Goal: Register for event/course

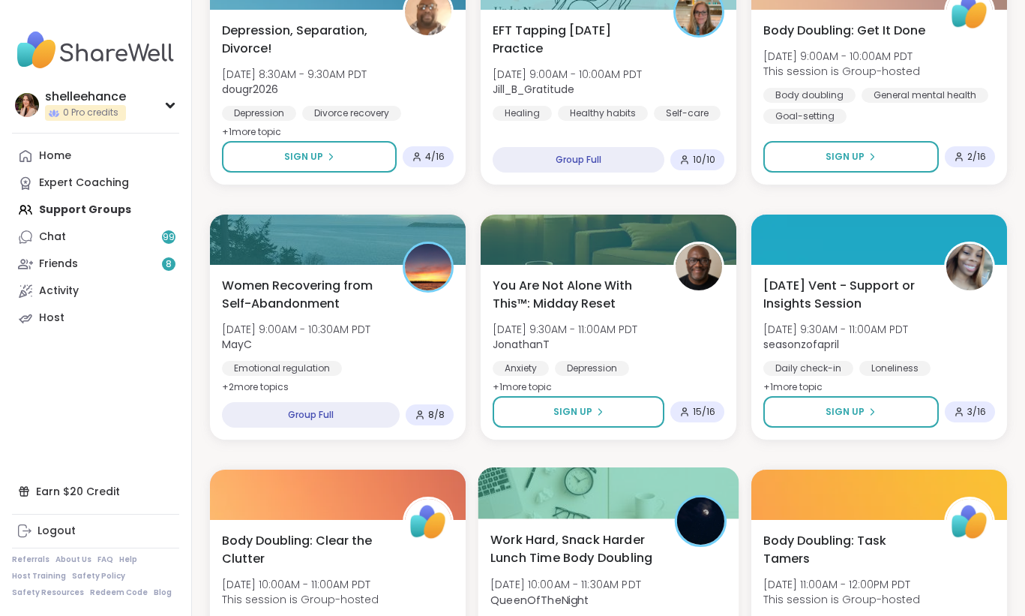
scroll to position [1764, 0]
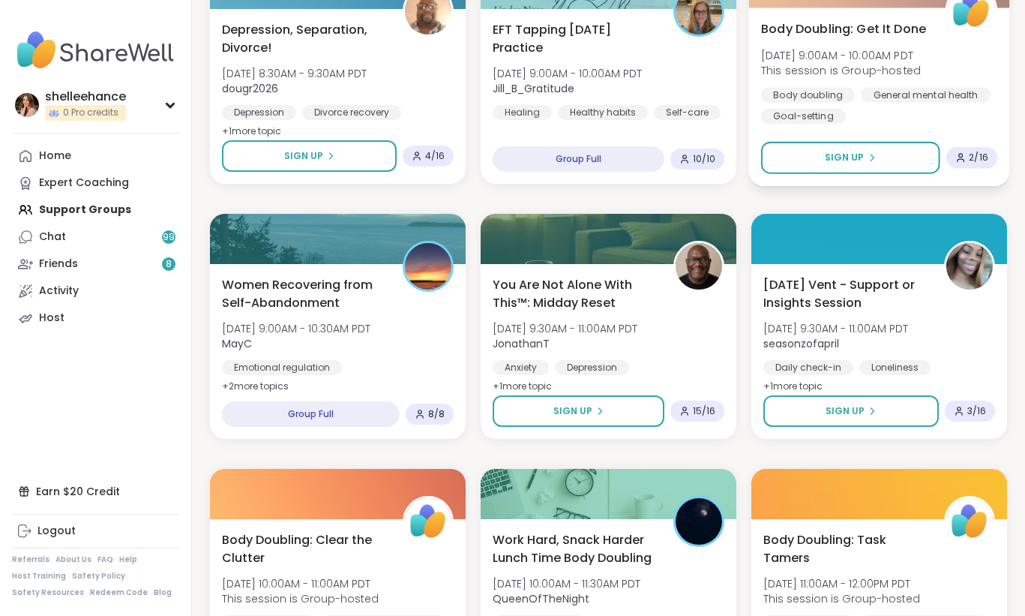
click at [976, 134] on div "Body Doubling: Get It Done [DATE] 9:00AM - 10:00AM PDT This session is Group-ho…" at bounding box center [879, 96] width 261 height 178
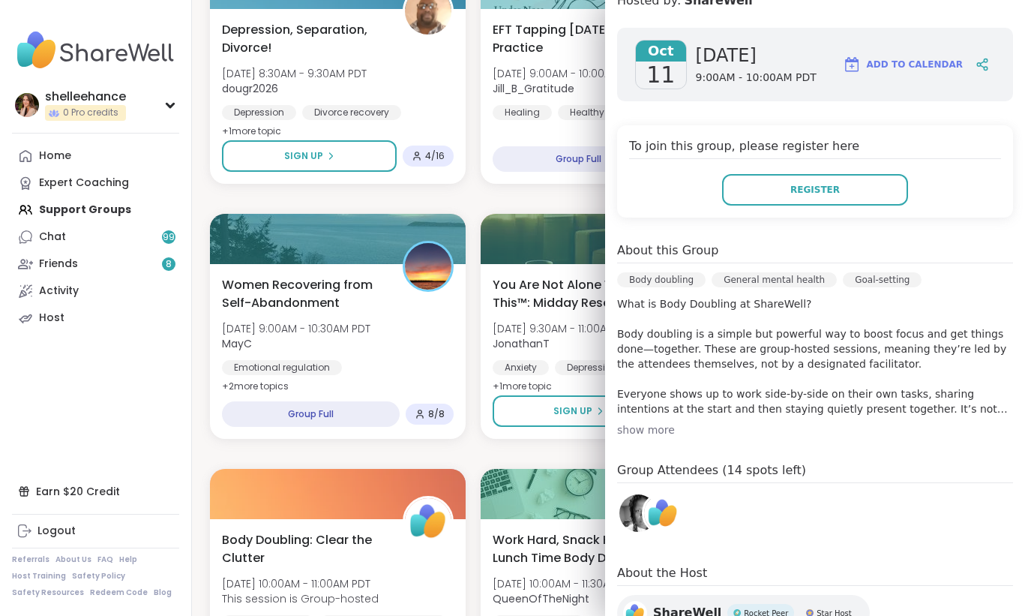
scroll to position [278, 0]
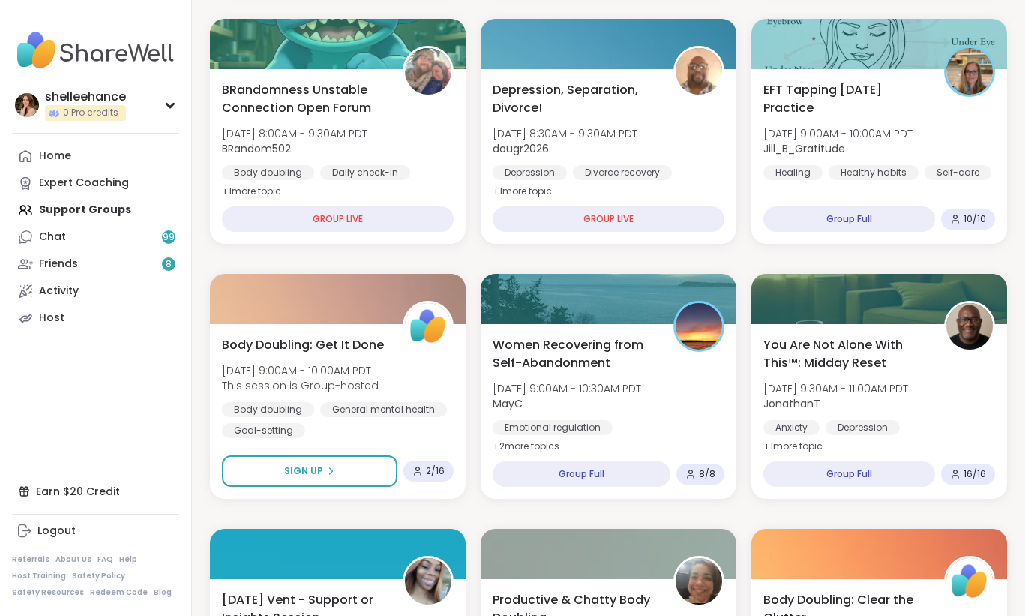
scroll to position [509, 0]
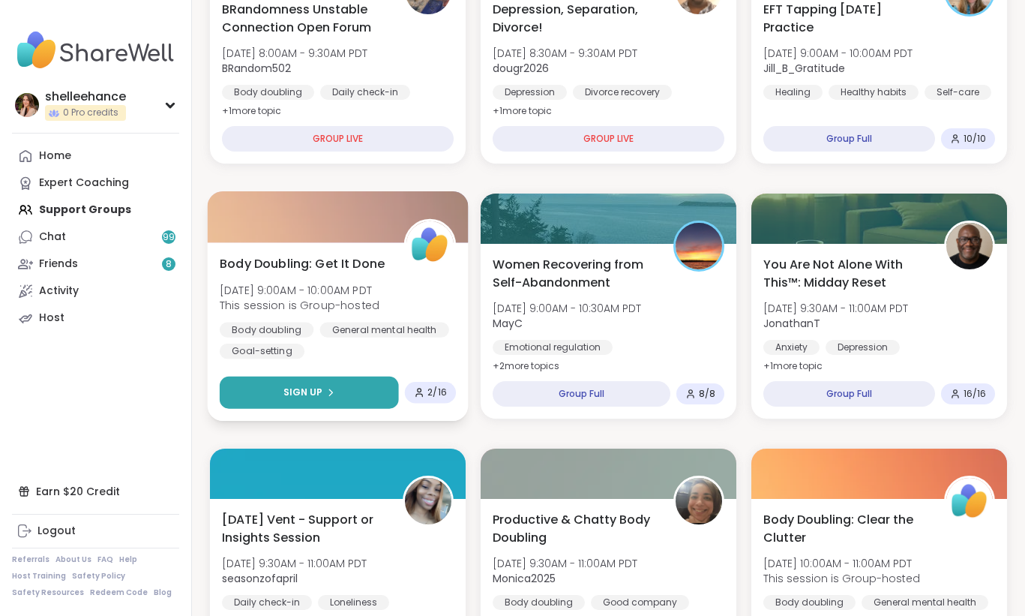
click at [268, 388] on button "Sign Up" at bounding box center [309, 392] width 179 height 32
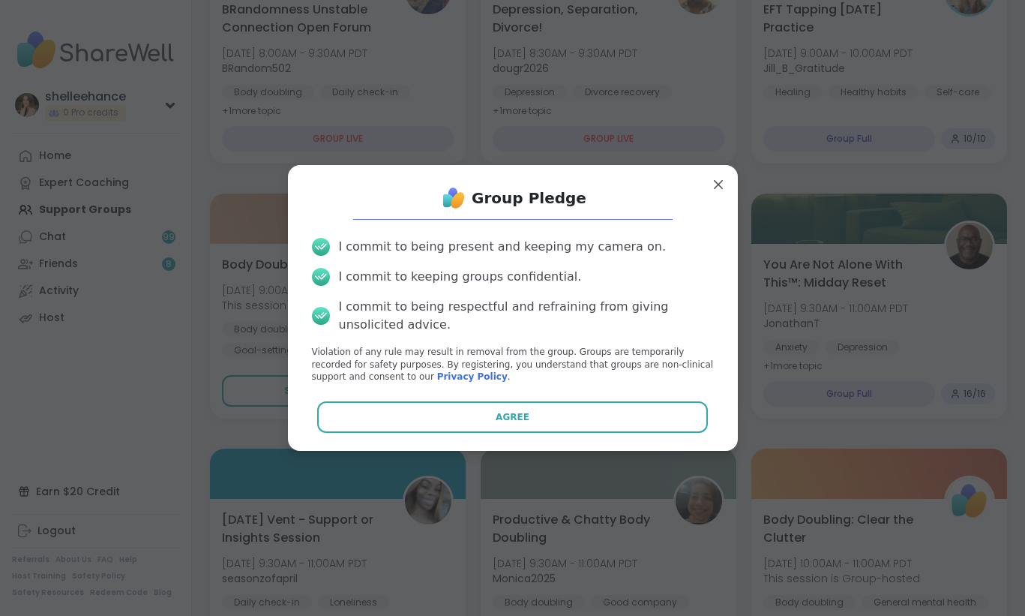
click at [416, 394] on div "I commit to being present and keeping my camera on. I commit to keeping groups …" at bounding box center [513, 310] width 426 height 169
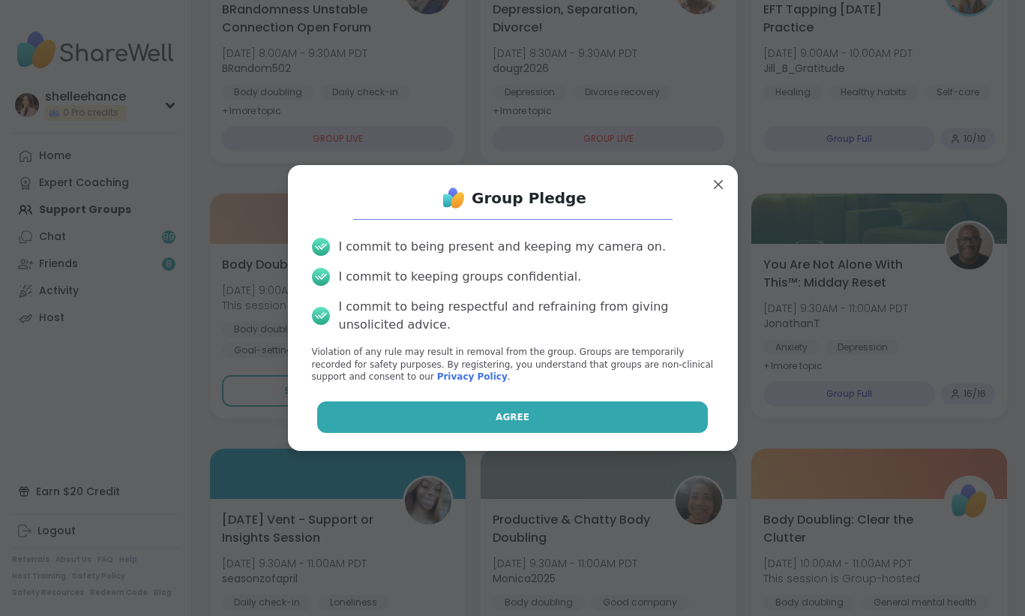
click at [416, 418] on button "Agree" at bounding box center [512, 416] width 391 height 31
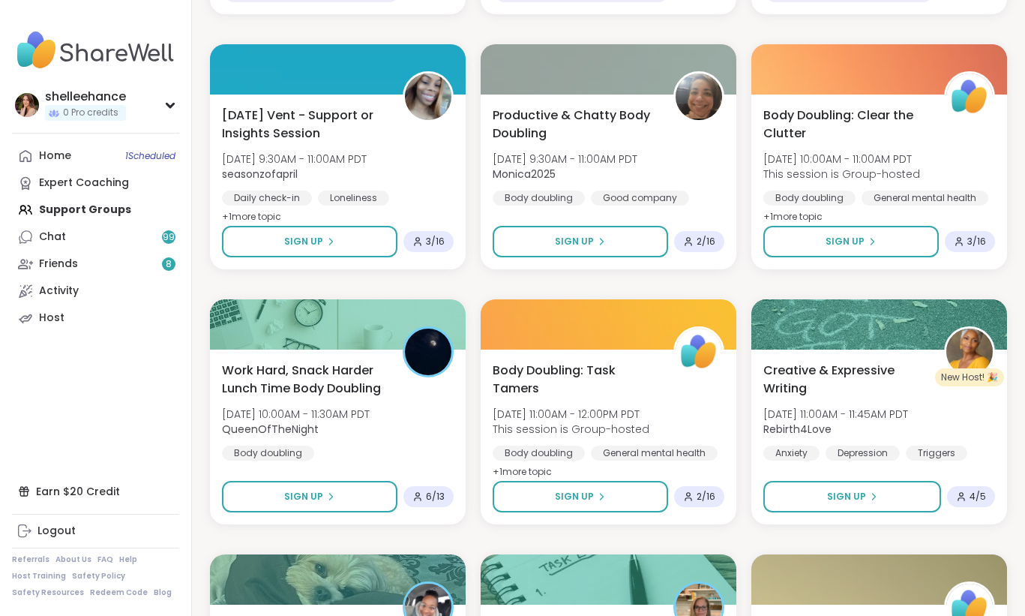
scroll to position [915, 0]
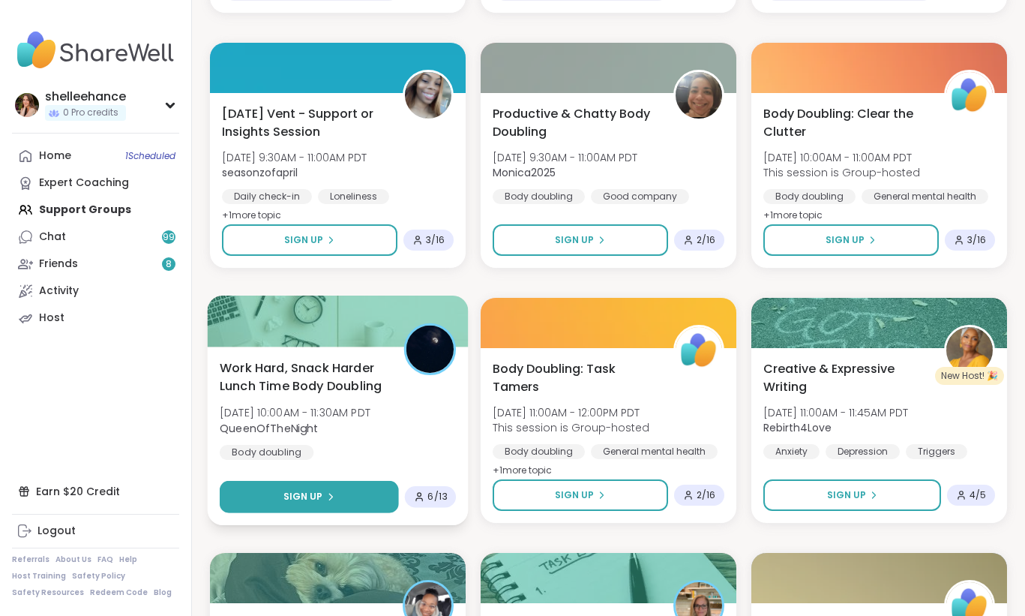
click at [242, 499] on button "Sign Up" at bounding box center [309, 497] width 179 height 32
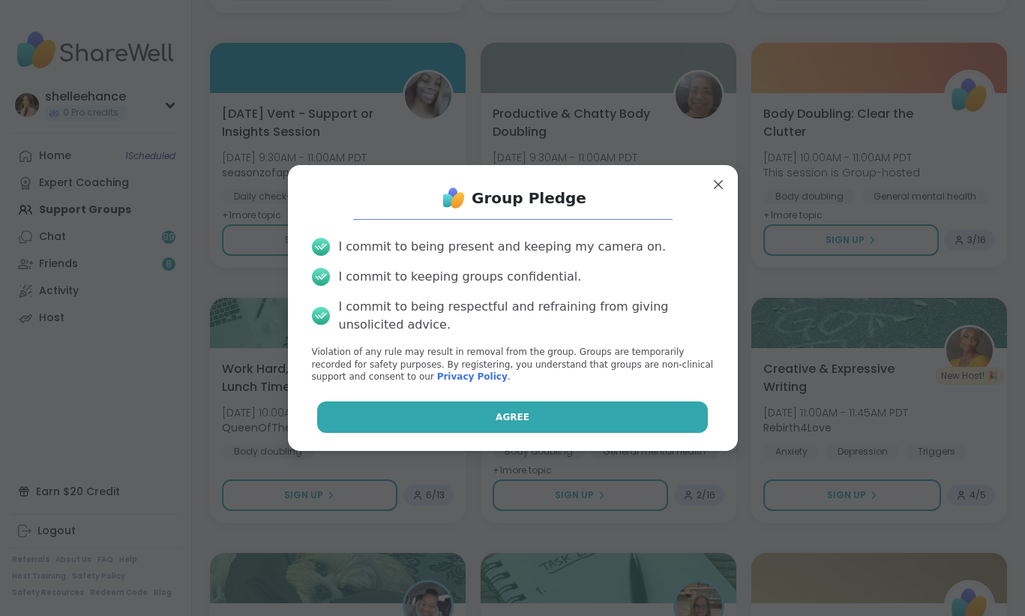
click at [371, 406] on button "Agree" at bounding box center [512, 416] width 391 height 31
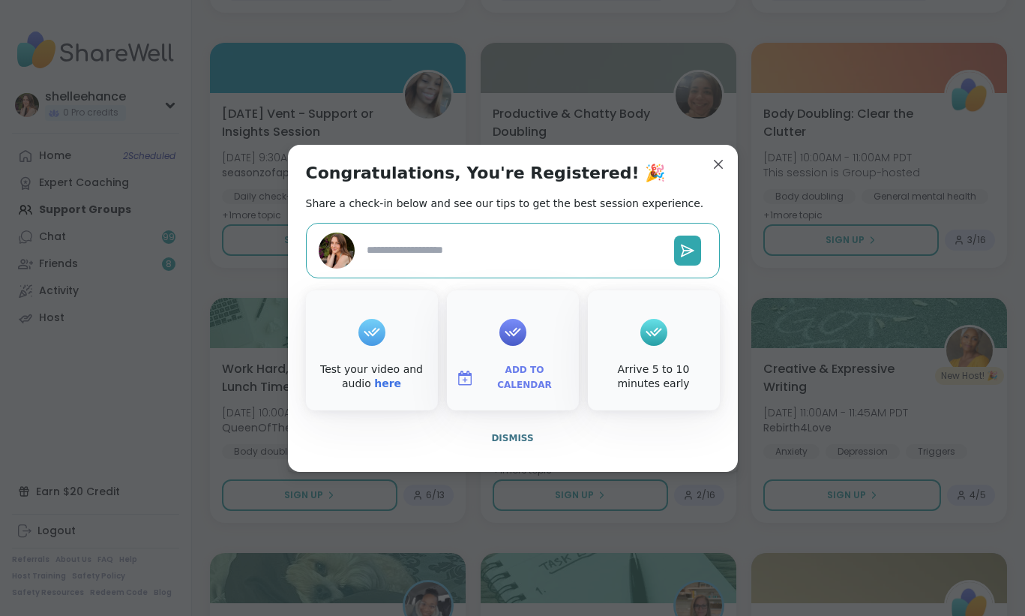
type textarea "*"
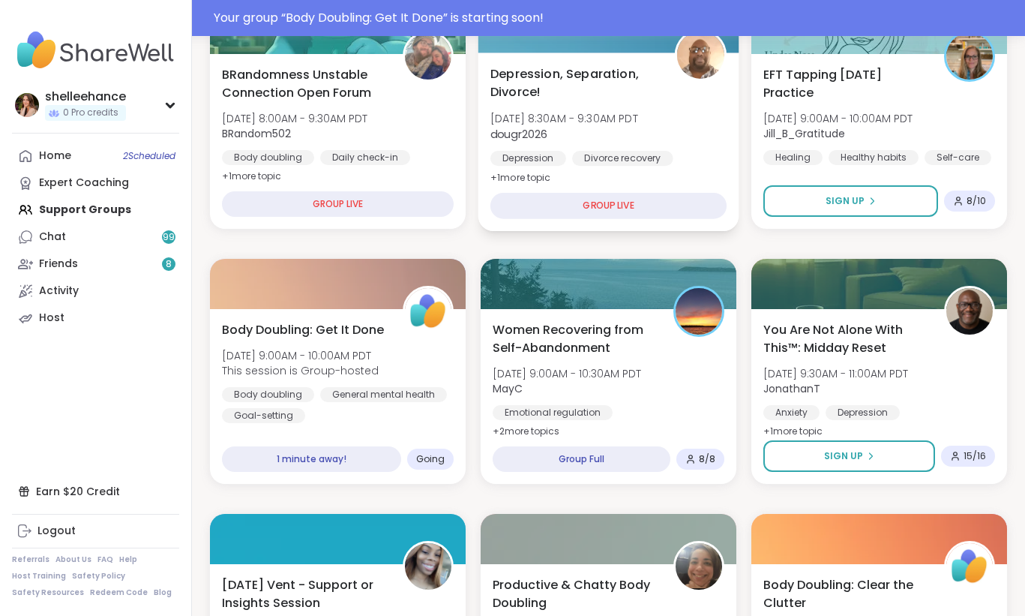
scroll to position [494, 0]
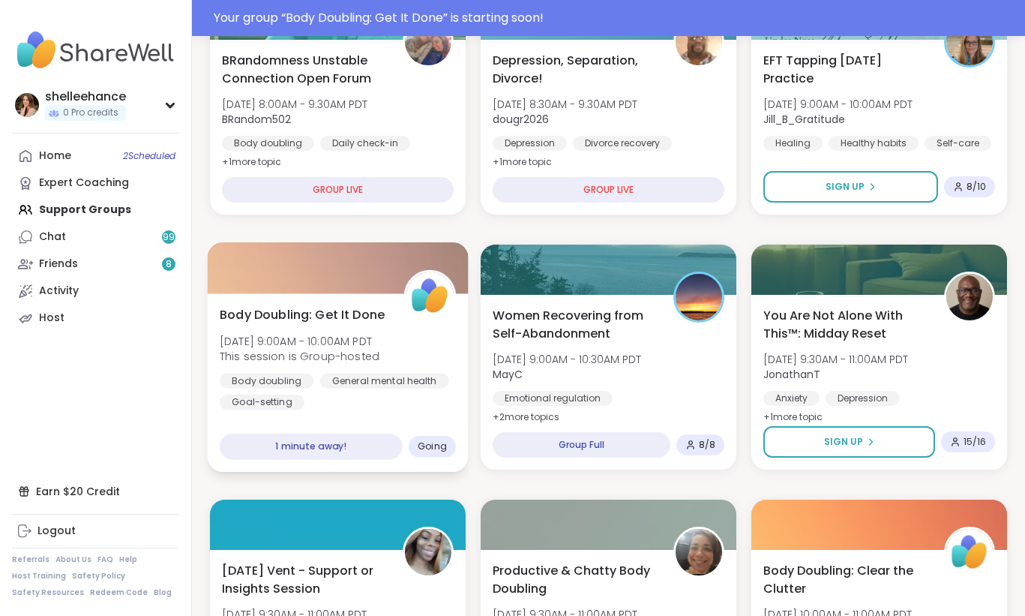
click at [433, 412] on div "Body Doubling: Get It Done [DATE] 9:00AM - 10:00AM PDT This session is Group-ho…" at bounding box center [338, 382] width 261 height 178
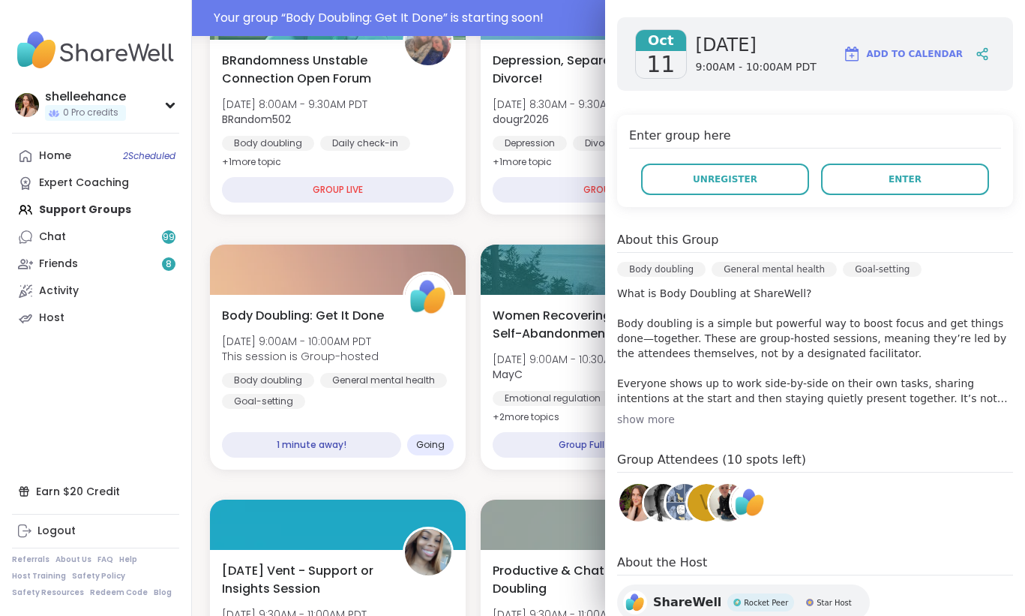
scroll to position [200, 0]
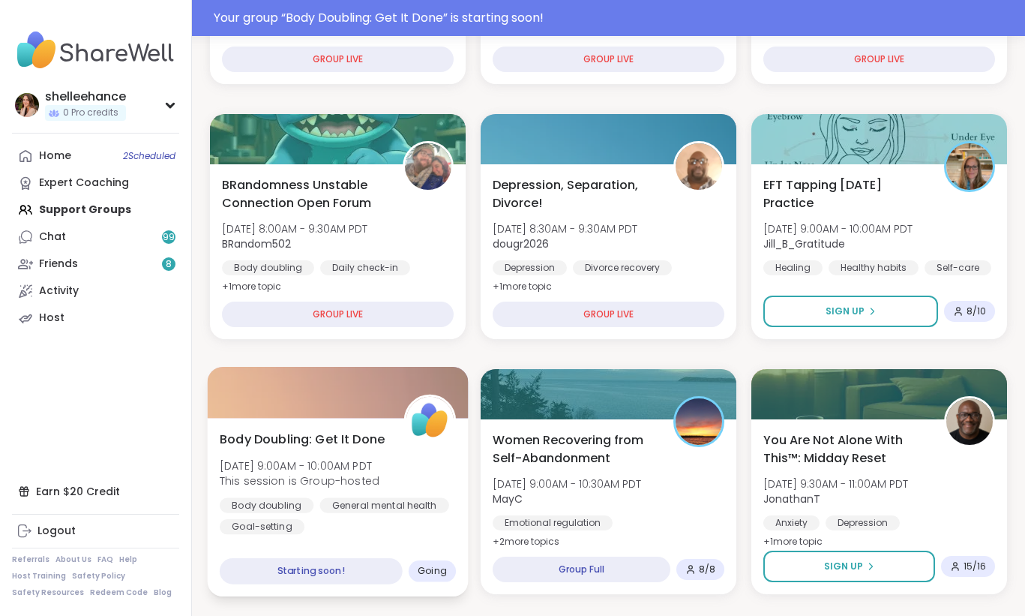
scroll to position [377, 0]
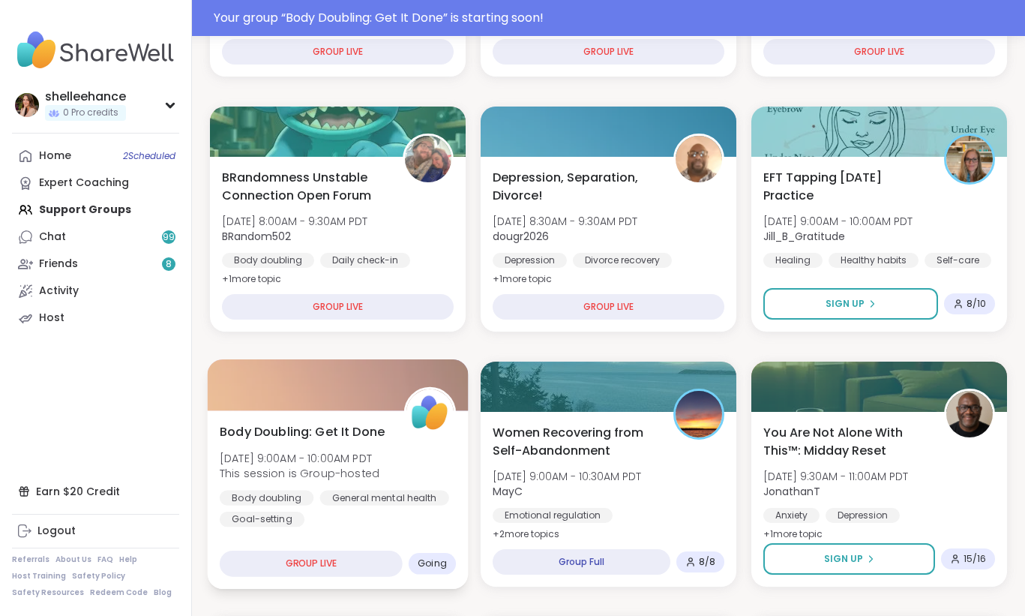
click at [448, 533] on div "Body Doubling: Get It Done Sat, Oct 11 | 9:00AM - 10:00AM PDT This session is G…" at bounding box center [338, 499] width 261 height 178
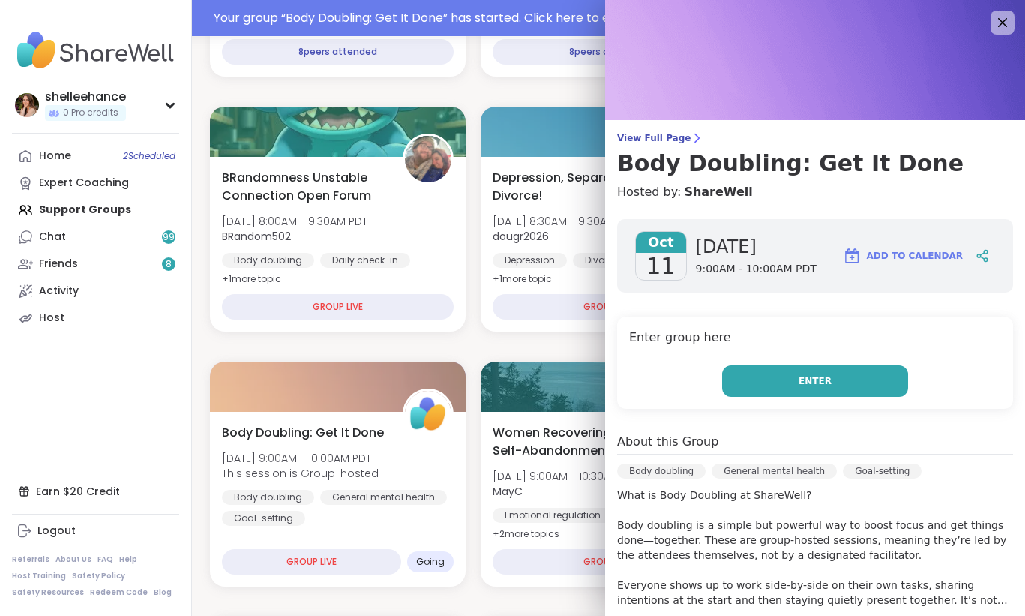
click at [746, 384] on button "Enter" at bounding box center [815, 380] width 186 height 31
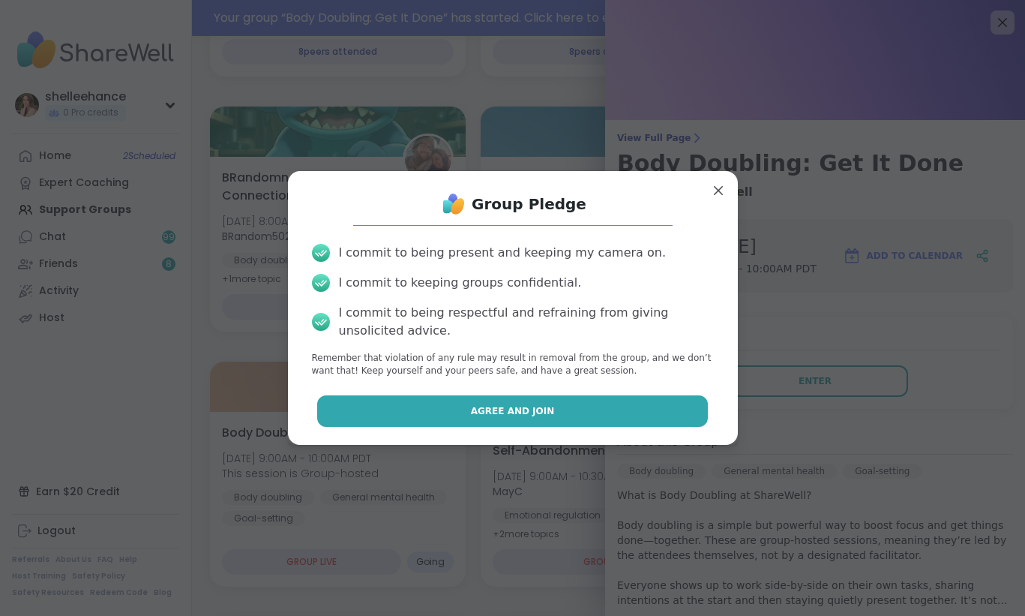
click at [462, 411] on button "Agree and Join" at bounding box center [512, 410] width 391 height 31
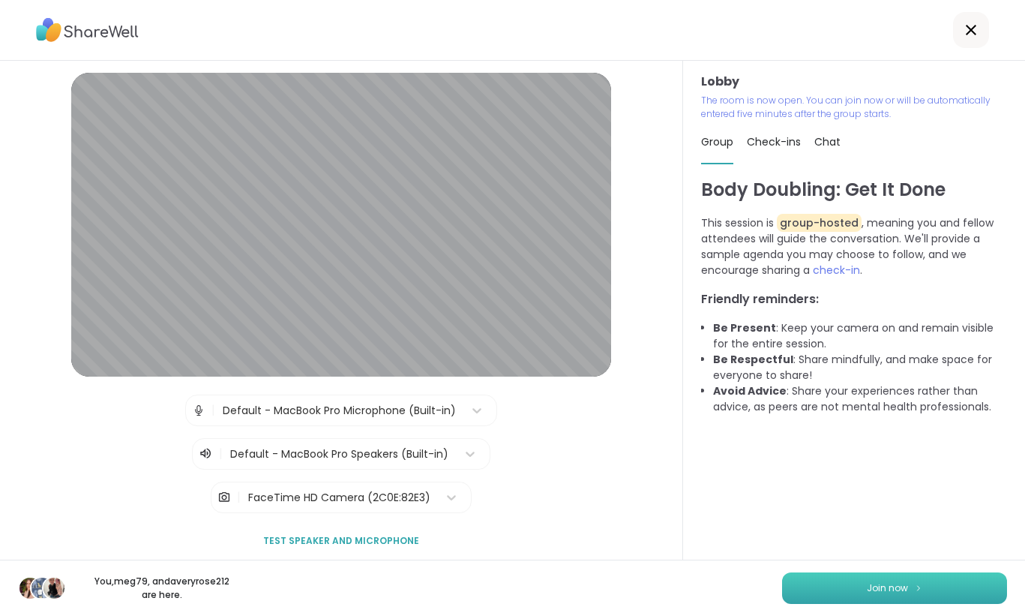
click at [885, 594] on span "Join now" at bounding box center [887, 587] width 41 height 13
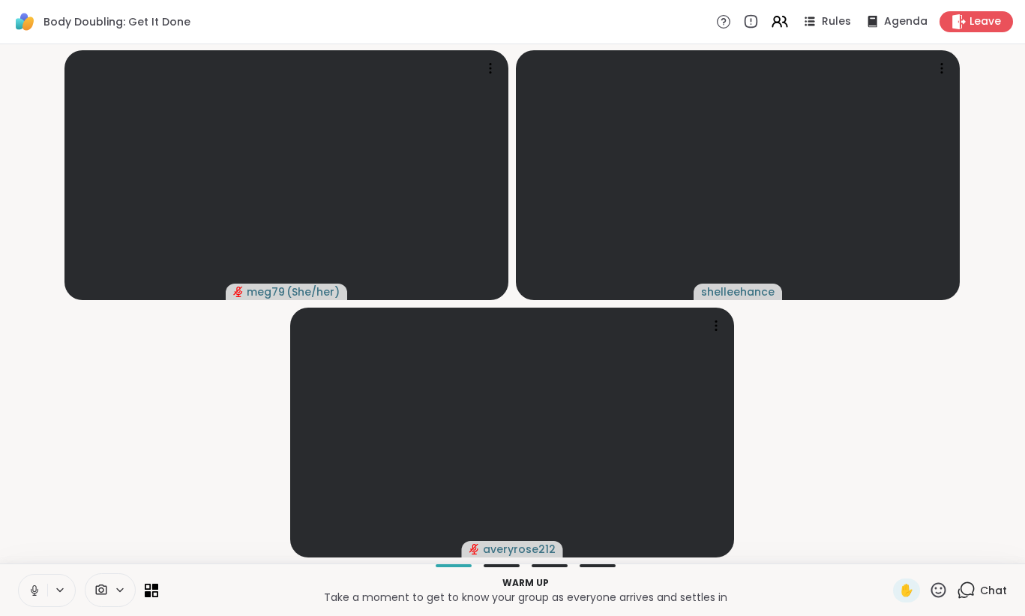
click at [31, 590] on icon at bounding box center [34, 589] width 13 height 13
click at [986, 591] on span "Chat" at bounding box center [993, 590] width 27 height 15
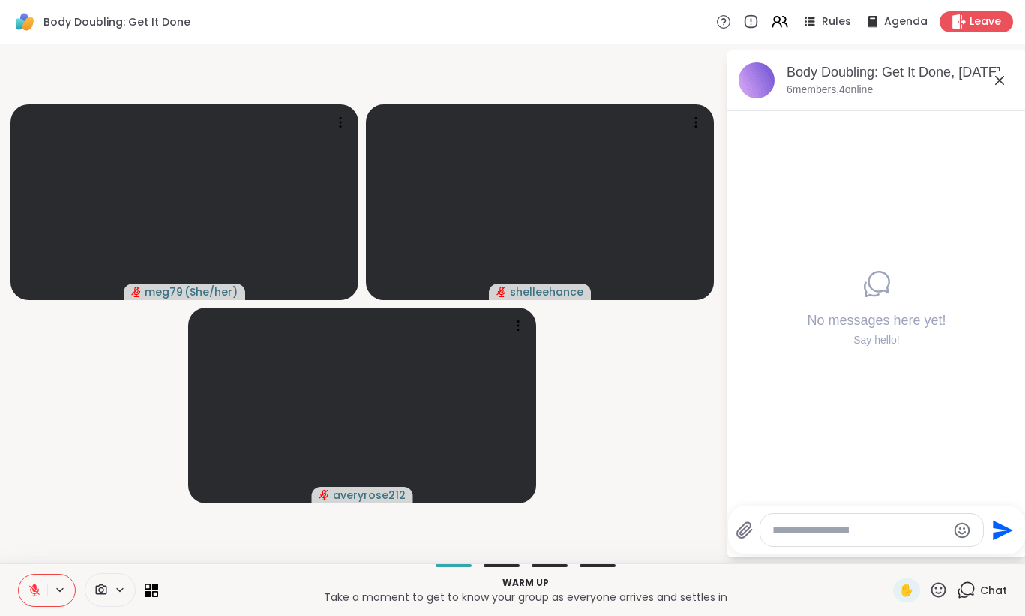
click at [628, 438] on video-player-container "meg79 ( She/her ) shelleehance averyrose212" at bounding box center [362, 303] width 707 height 507
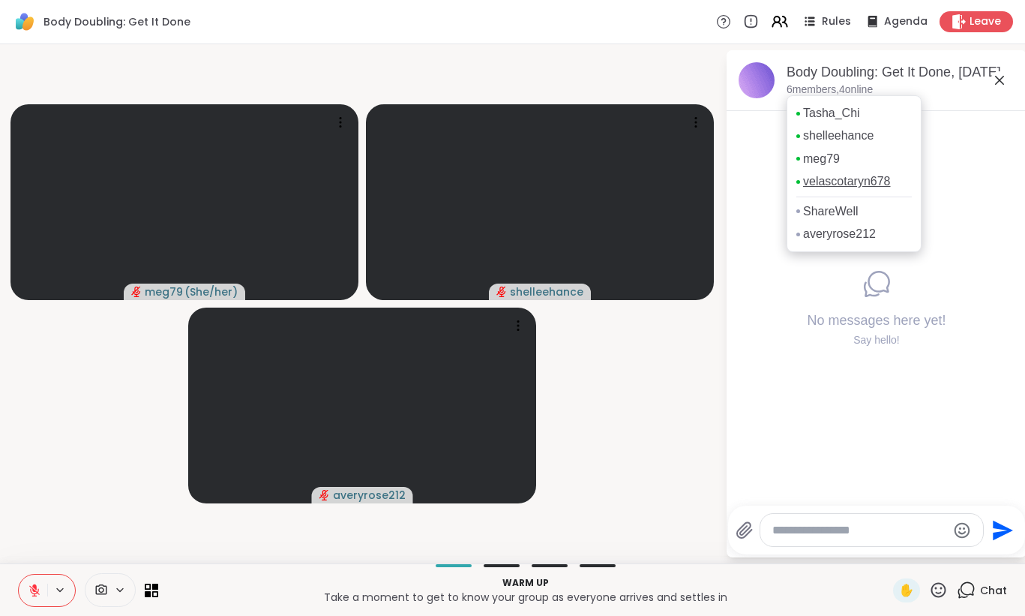
click at [855, 180] on link "velascotaryn678" at bounding box center [847, 181] width 88 height 16
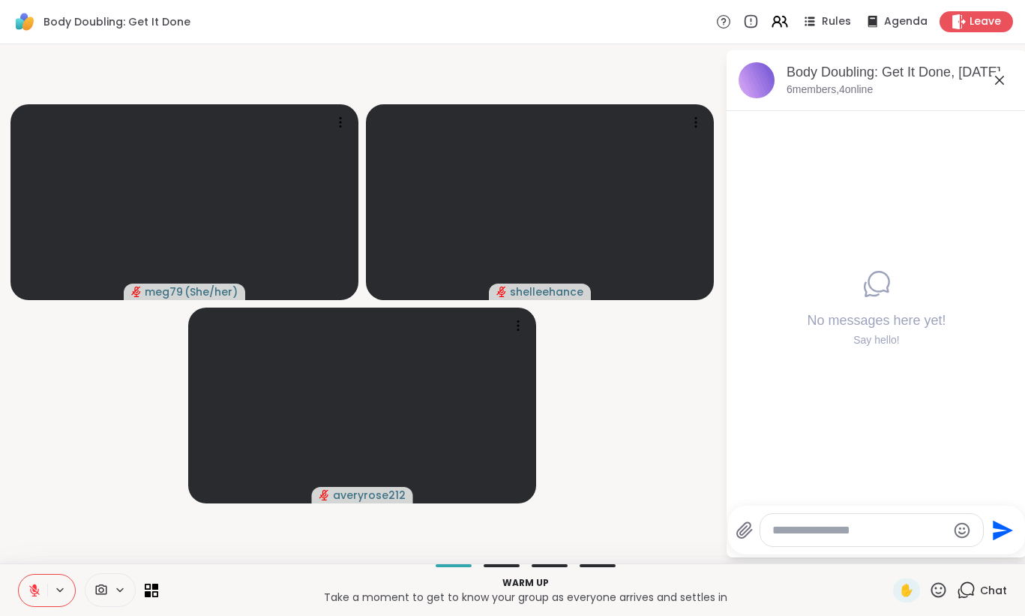
click at [773, 526] on textarea "Type your message" at bounding box center [859, 530] width 175 height 15
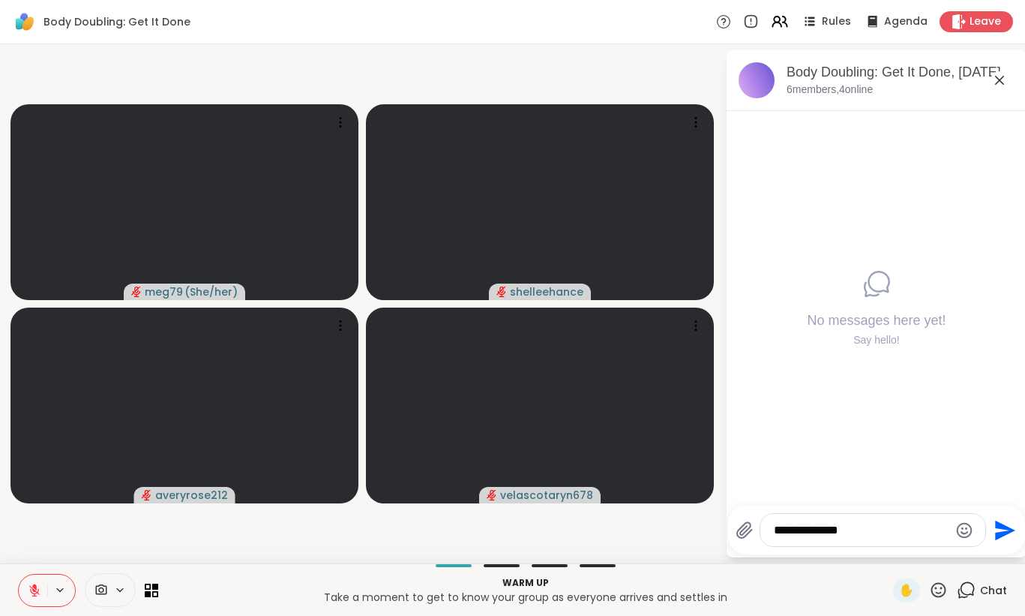
type textarea "**********"
drag, startPoint x: 787, startPoint y: 67, endPoint x: 874, endPoint y: 71, distance: 87.1
click at [874, 71] on div "Body Doubling: Get It Done, Oct 11" at bounding box center [901, 72] width 228 height 19
copy div "Body Doubling"
click at [871, 538] on div "**********" at bounding box center [872, 530] width 225 height 32
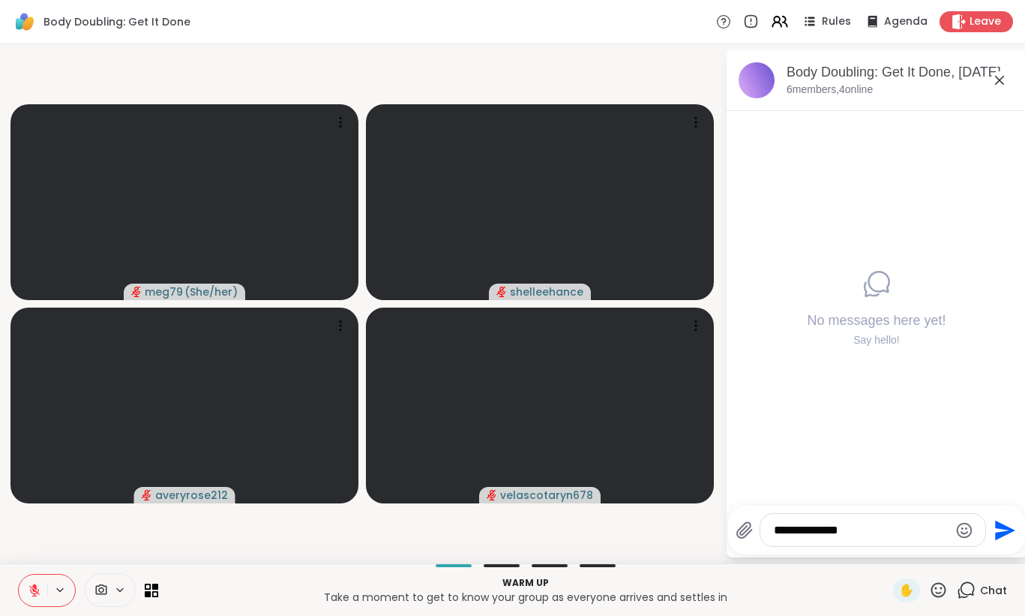
click at [871, 531] on textarea "**********" at bounding box center [861, 530] width 175 height 15
click at [863, 541] on div "**********" at bounding box center [872, 530] width 225 height 32
drag, startPoint x: 788, startPoint y: 73, endPoint x: 874, endPoint y: 74, distance: 86.2
click at [874, 74] on div "Body Doubling: Get It Done, Oct 11" at bounding box center [901, 72] width 228 height 19
copy div "Body Doubling"
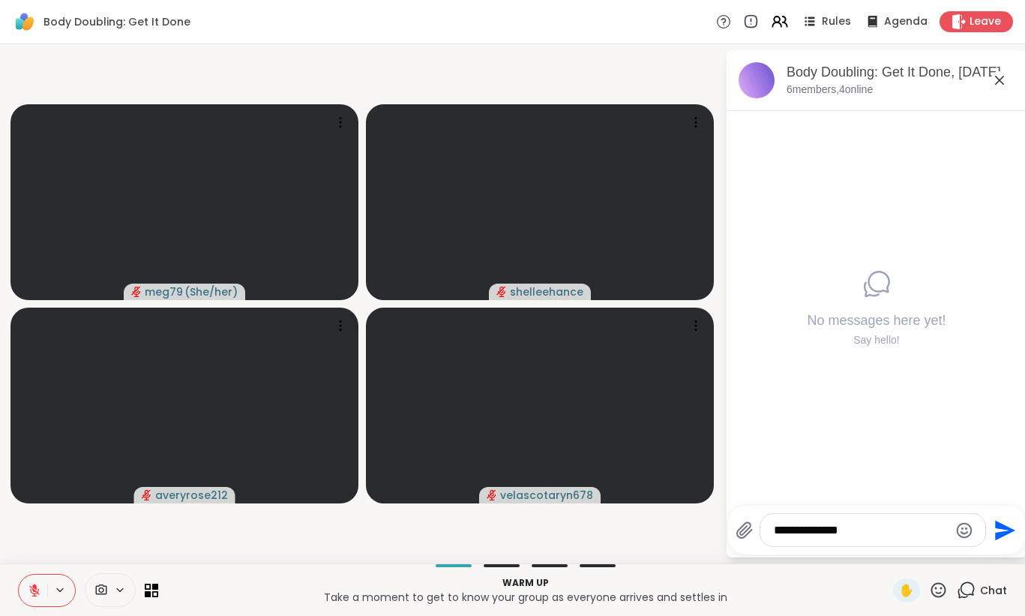
click at [880, 527] on textarea "**********" at bounding box center [861, 530] width 175 height 15
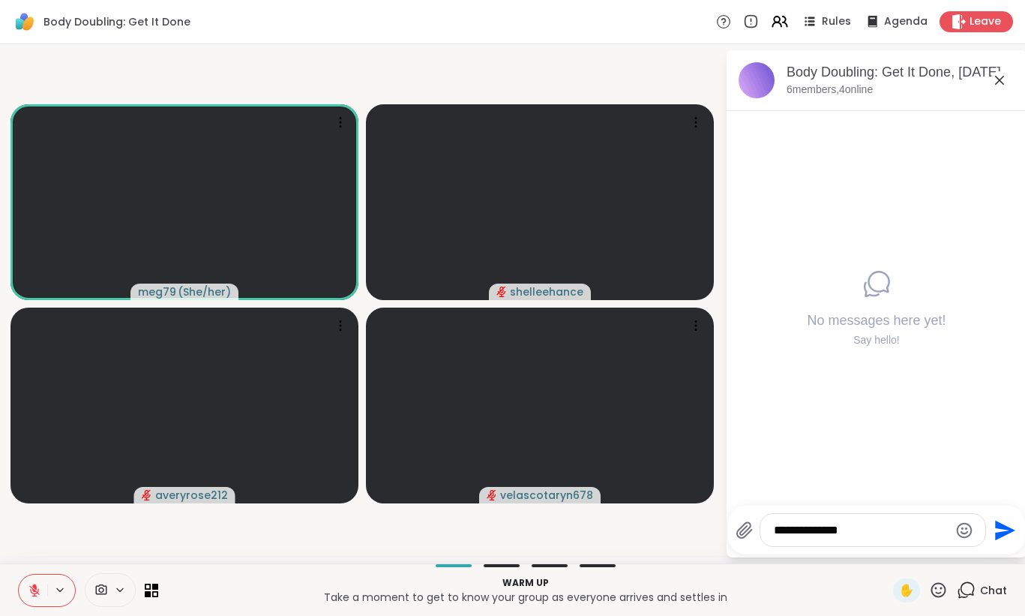
drag, startPoint x: 861, startPoint y: 534, endPoint x: 722, endPoint y: 512, distance: 140.4
click at [722, 512] on div "**********" at bounding box center [512, 303] width 1025 height 519
click at [30, 593] on icon at bounding box center [34, 589] width 13 height 13
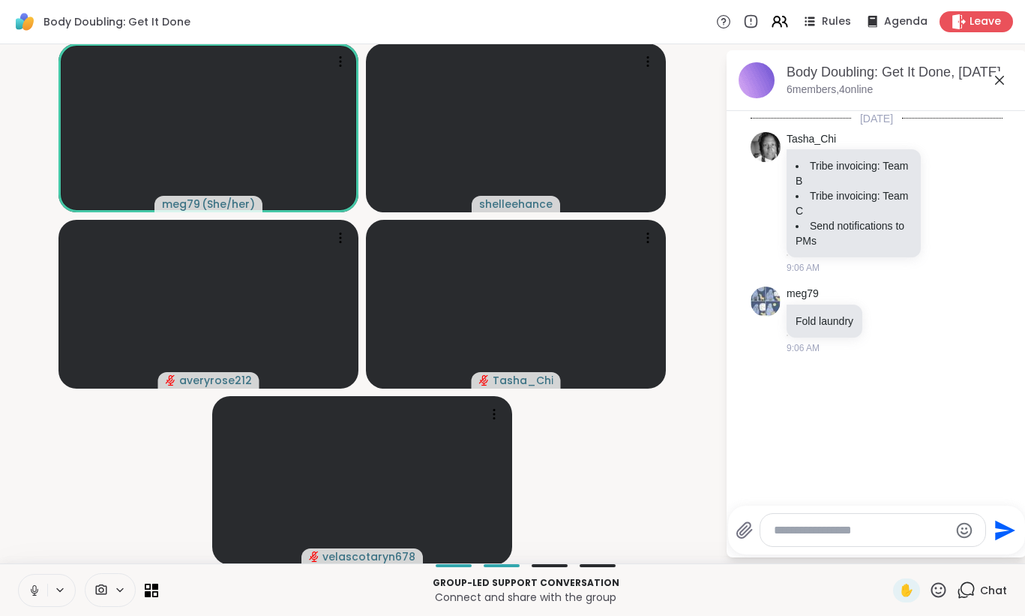
click at [29, 596] on icon at bounding box center [34, 589] width 13 height 13
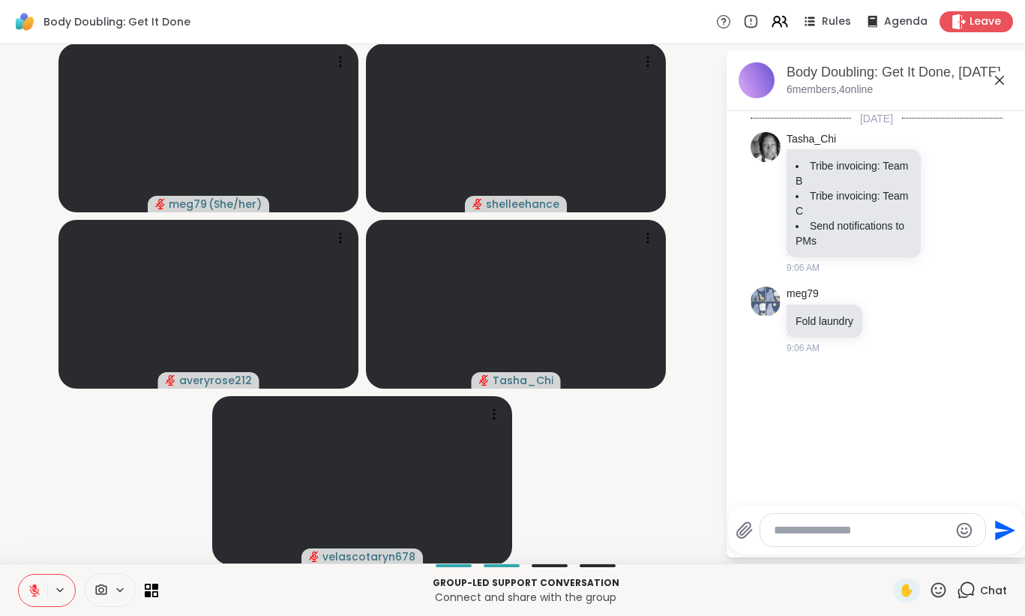
click at [31, 593] on icon at bounding box center [34, 589] width 13 height 13
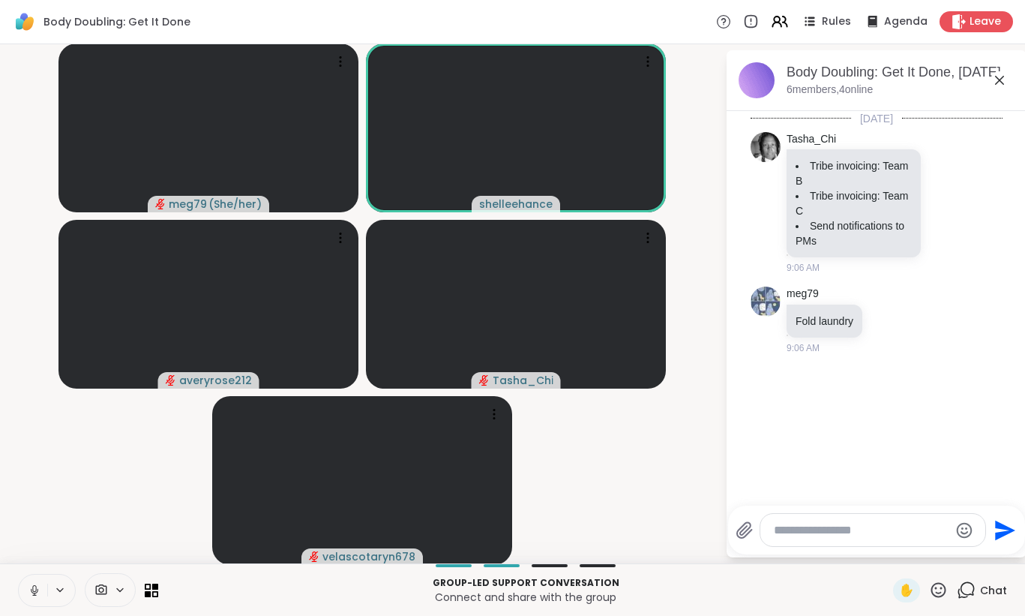
click at [31, 593] on icon at bounding box center [34, 589] width 13 height 13
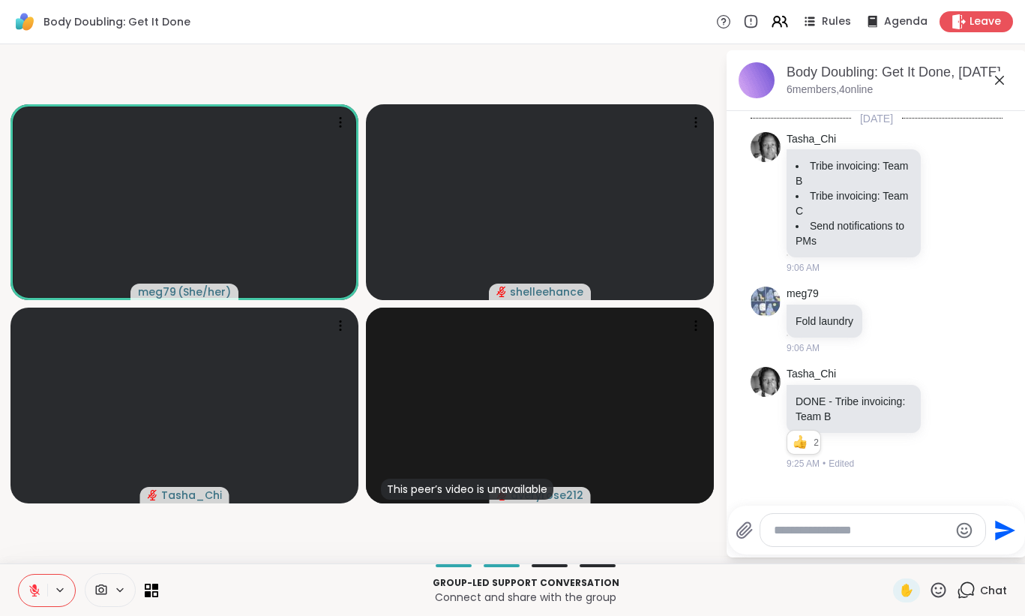
scroll to position [61, 0]
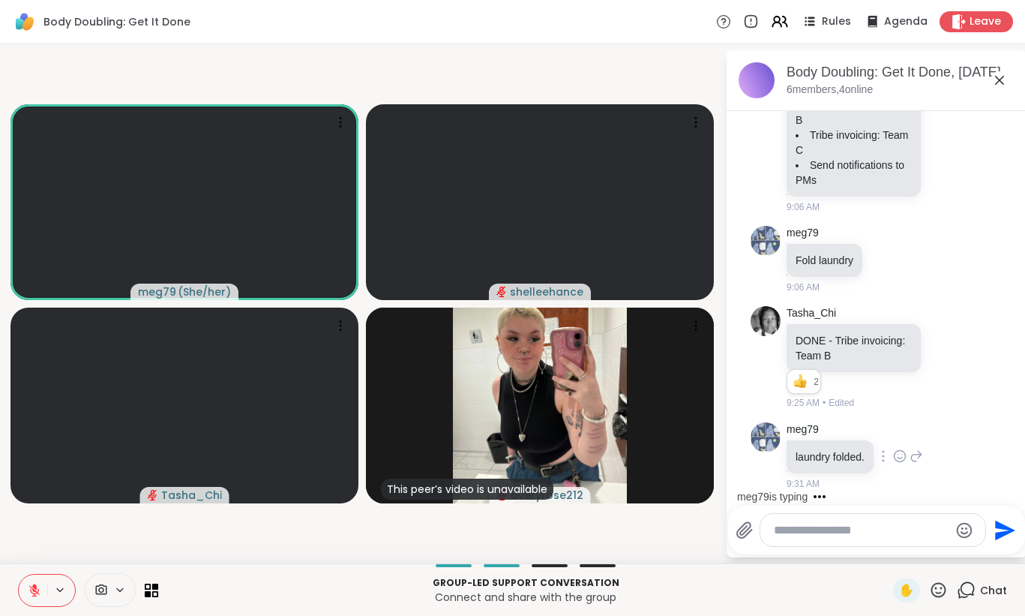
click at [901, 460] on icon at bounding box center [899, 455] width 11 height 11
click at [866, 429] on div "Select Reaction: Thumbs up" at bounding box center [866, 431] width 13 height 13
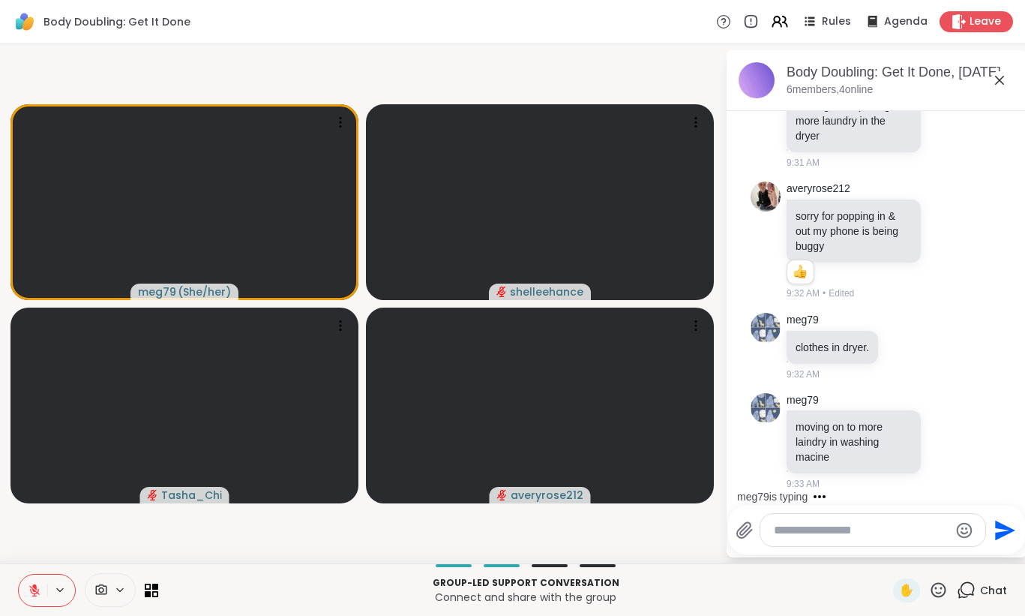
scroll to position [608, 0]
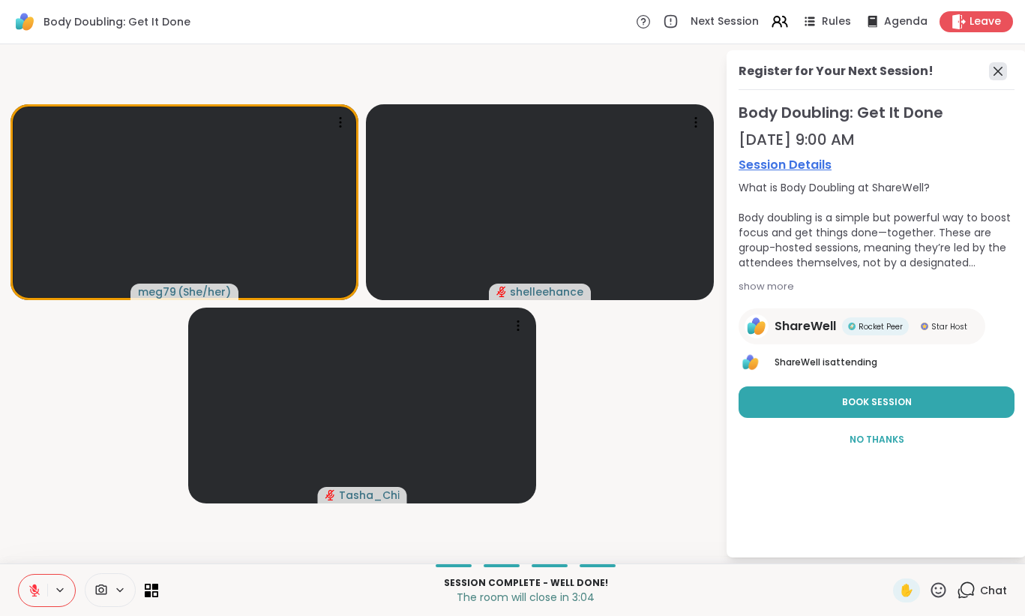
click at [1000, 75] on icon at bounding box center [998, 71] width 18 height 18
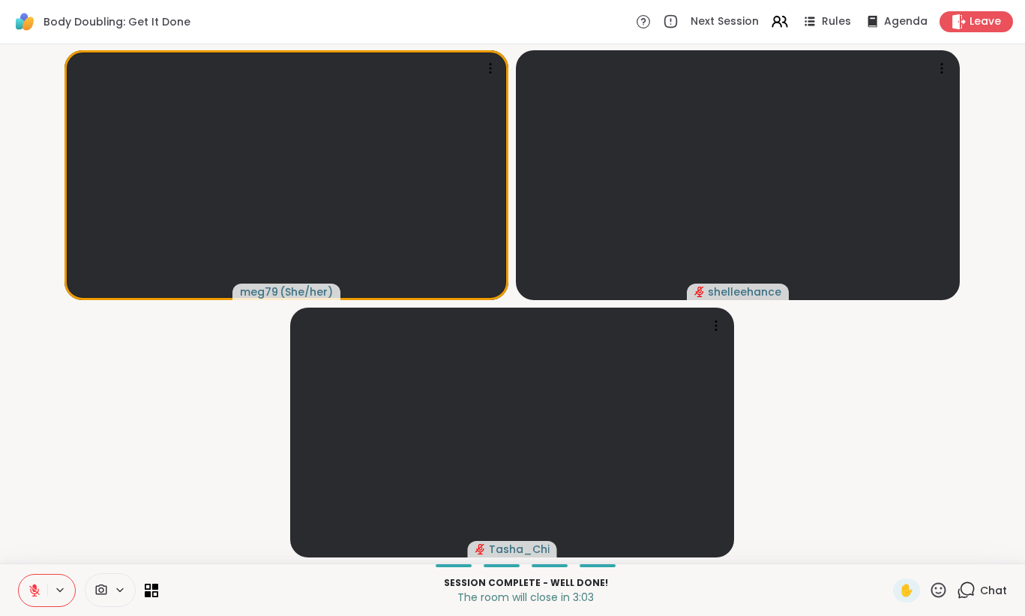
click at [994, 587] on span "Chat" at bounding box center [993, 590] width 27 height 15
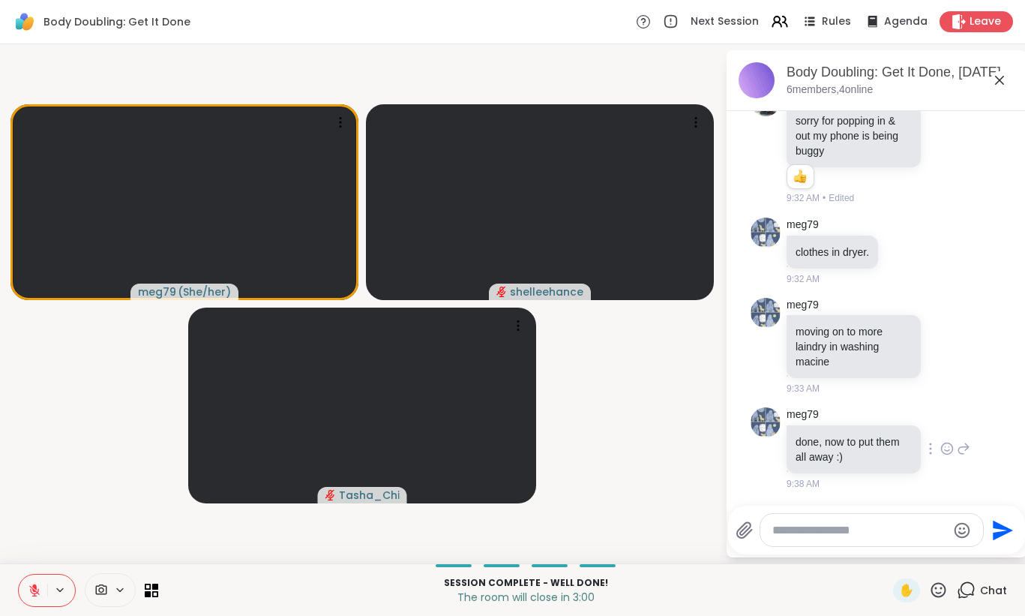
click at [948, 446] on icon at bounding box center [946, 448] width 13 height 15
click at [802, 427] on button "Select Reaction: Thumbs up" at bounding box center [795, 424] width 30 height 30
click at [946, 343] on icon at bounding box center [946, 345] width 13 height 15
click at [797, 322] on div "Select Reaction: Thumbs up" at bounding box center [794, 321] width 13 height 13
click at [998, 87] on icon at bounding box center [1000, 80] width 18 height 18
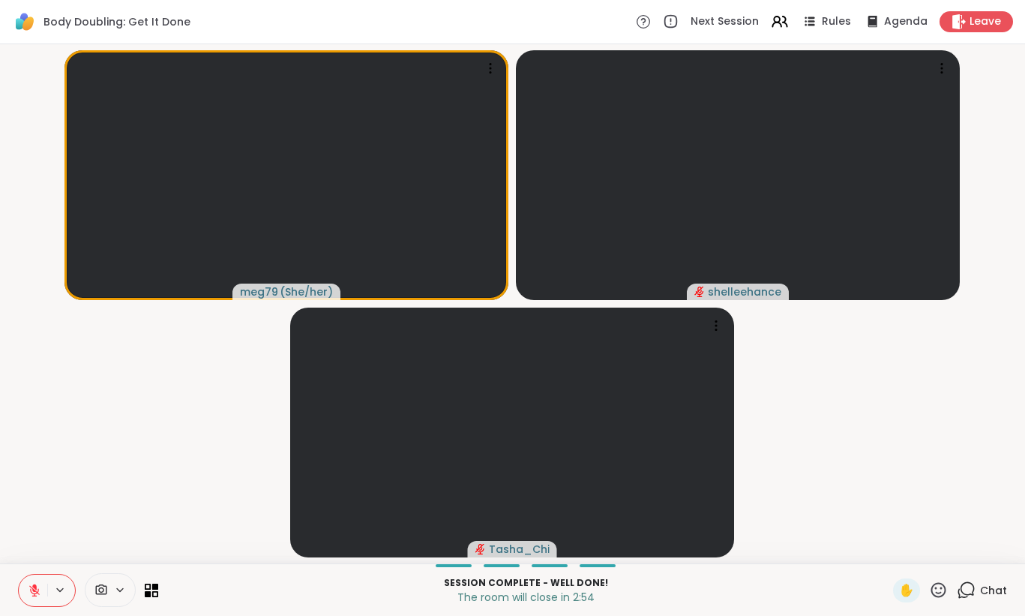
click at [998, 586] on span "Chat" at bounding box center [993, 590] width 27 height 15
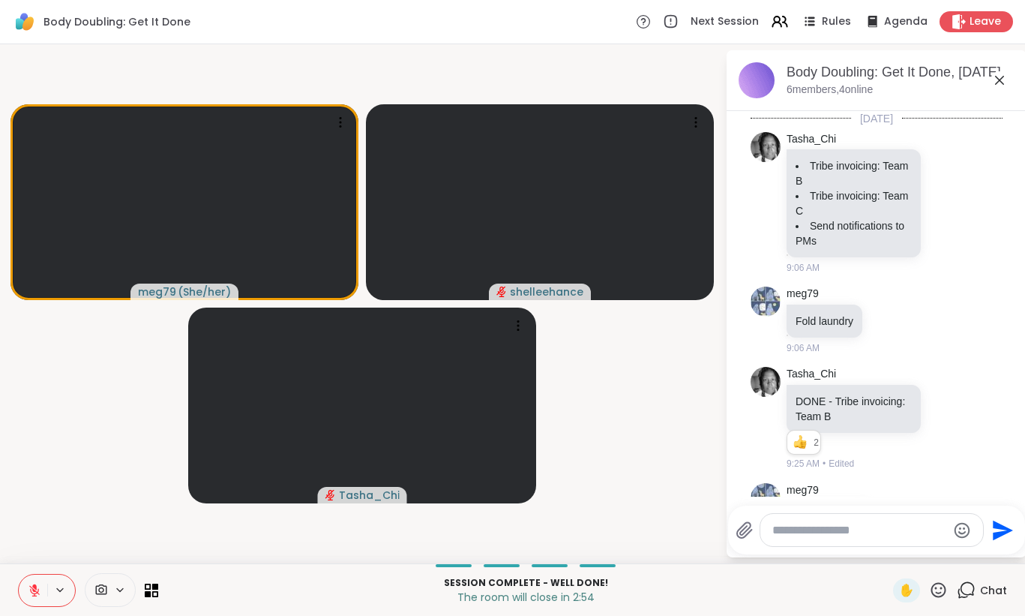
scroll to position [651, 0]
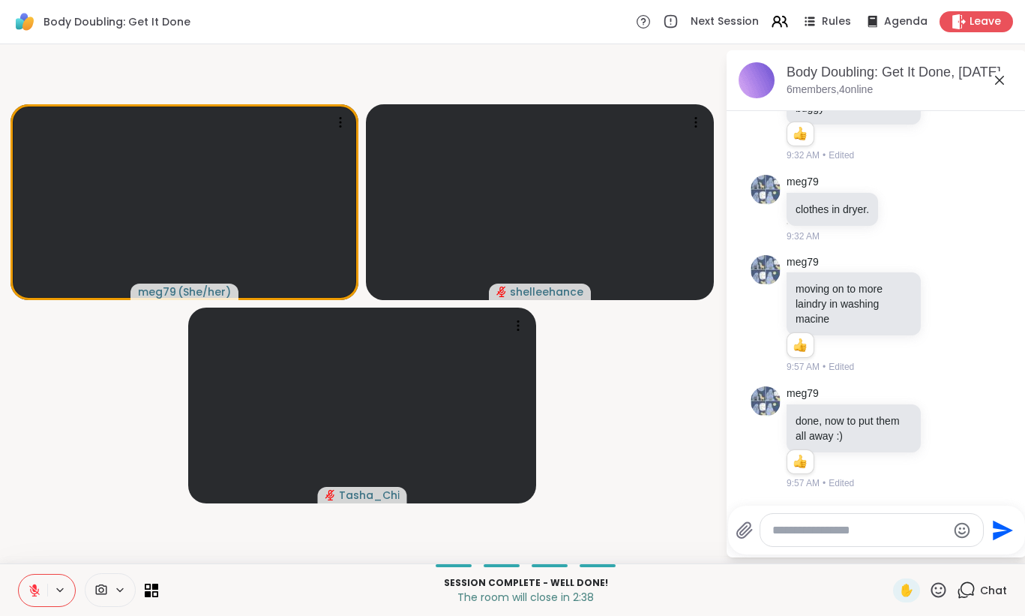
paste textarea "**********"
type textarea "**********"
click at [1006, 80] on icon at bounding box center [1000, 80] width 18 height 18
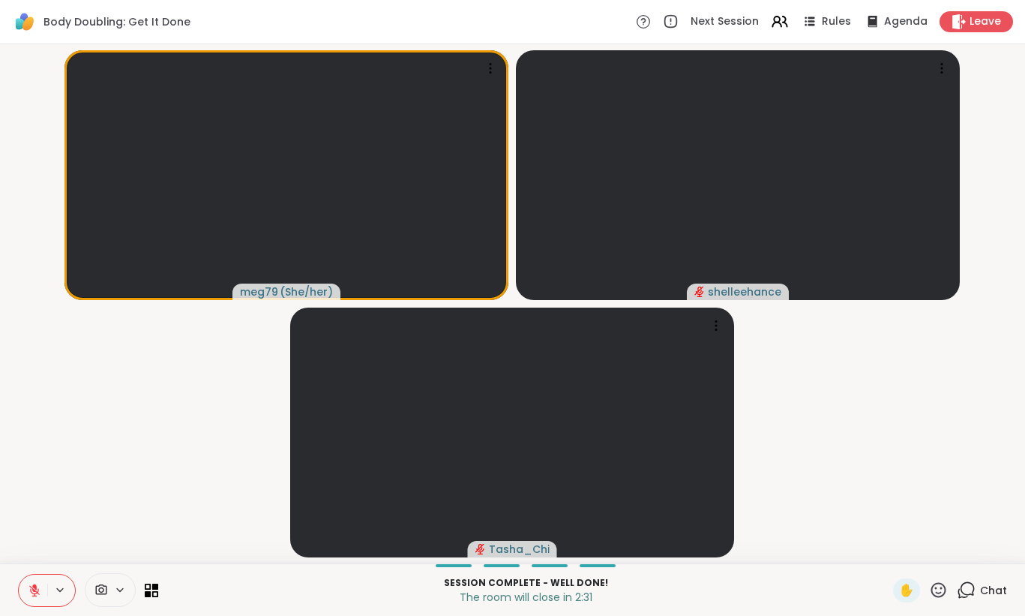
click at [982, 586] on span "Chat" at bounding box center [993, 590] width 27 height 15
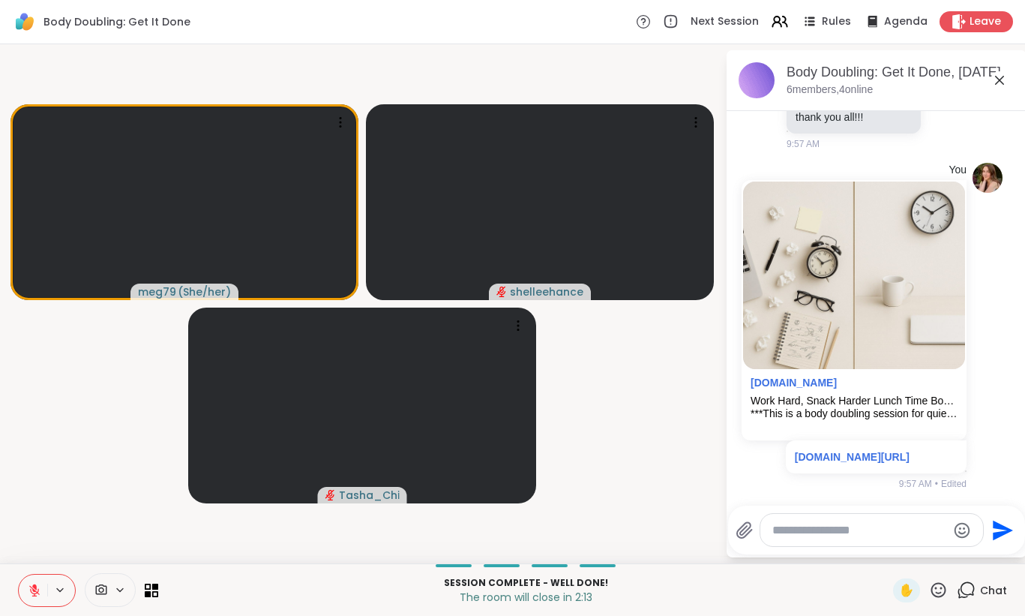
scroll to position [1131, 0]
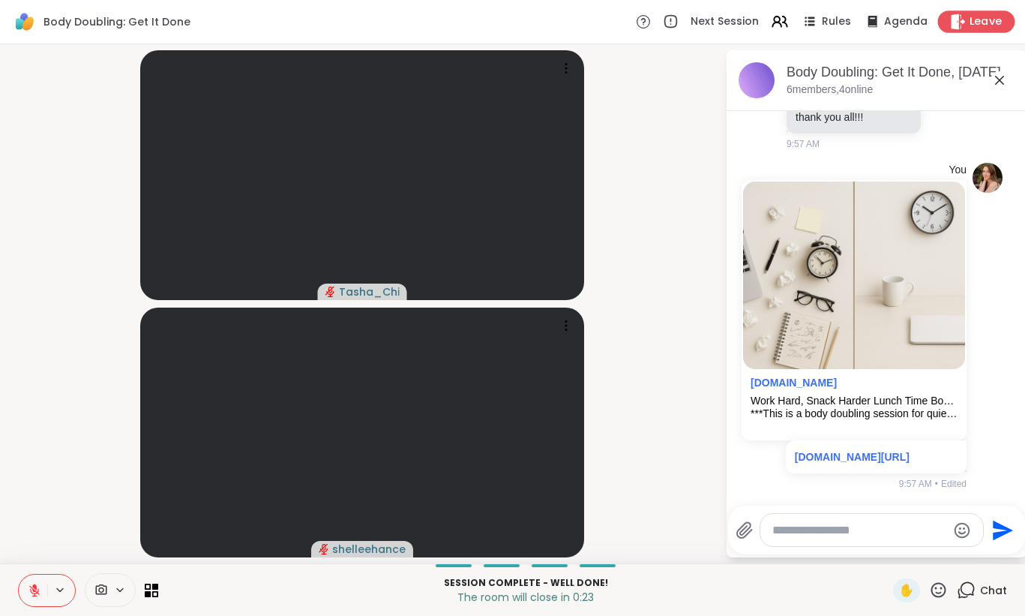
click at [990, 25] on span "Leave" at bounding box center [986, 22] width 33 height 16
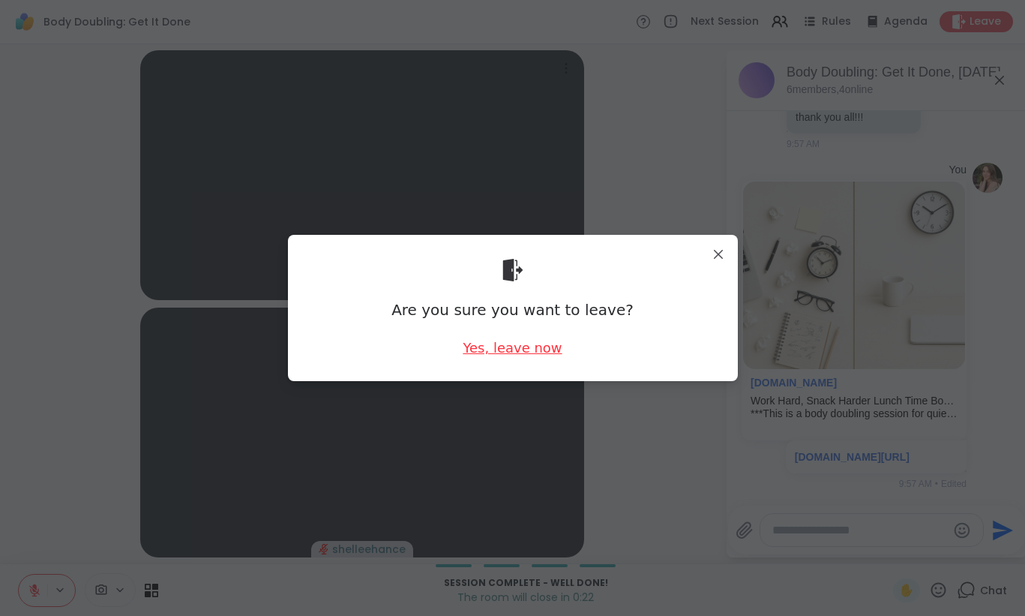
click at [523, 347] on div "Yes, leave now" at bounding box center [512, 347] width 99 height 19
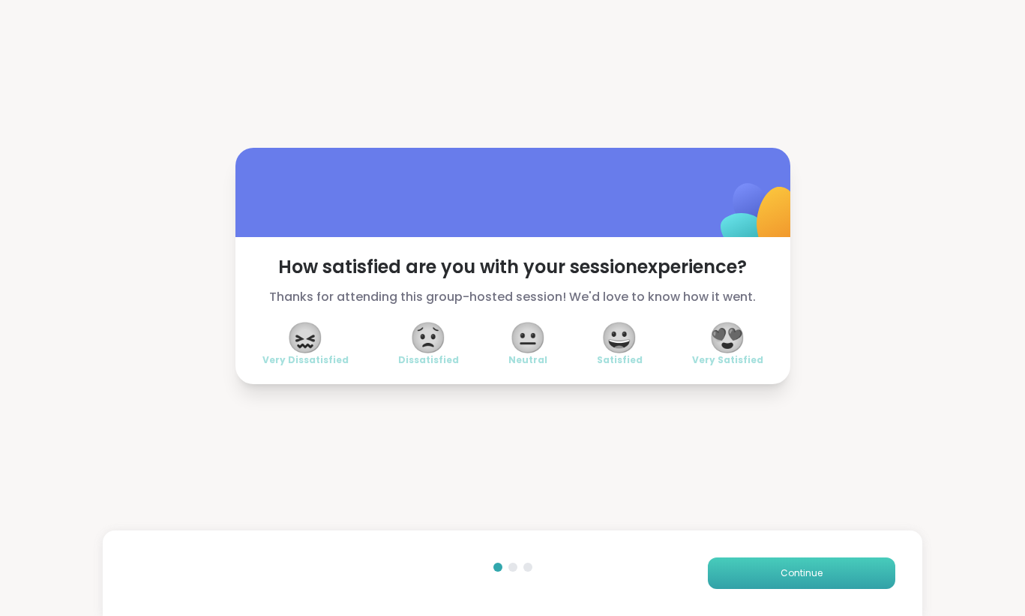
click at [805, 572] on span "Continue" at bounding box center [802, 572] width 42 height 13
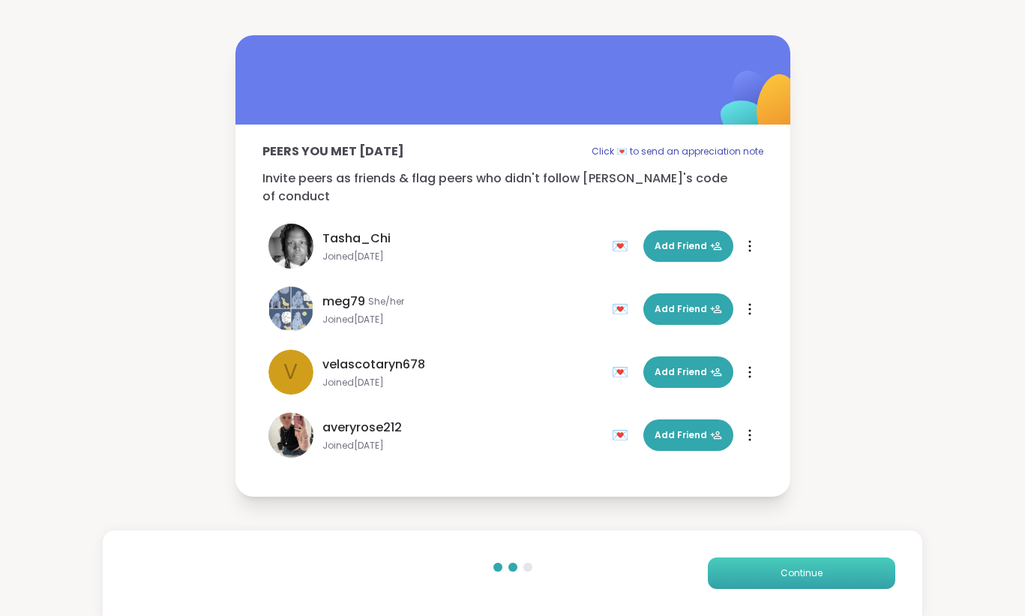
click at [805, 572] on span "Continue" at bounding box center [802, 572] width 42 height 13
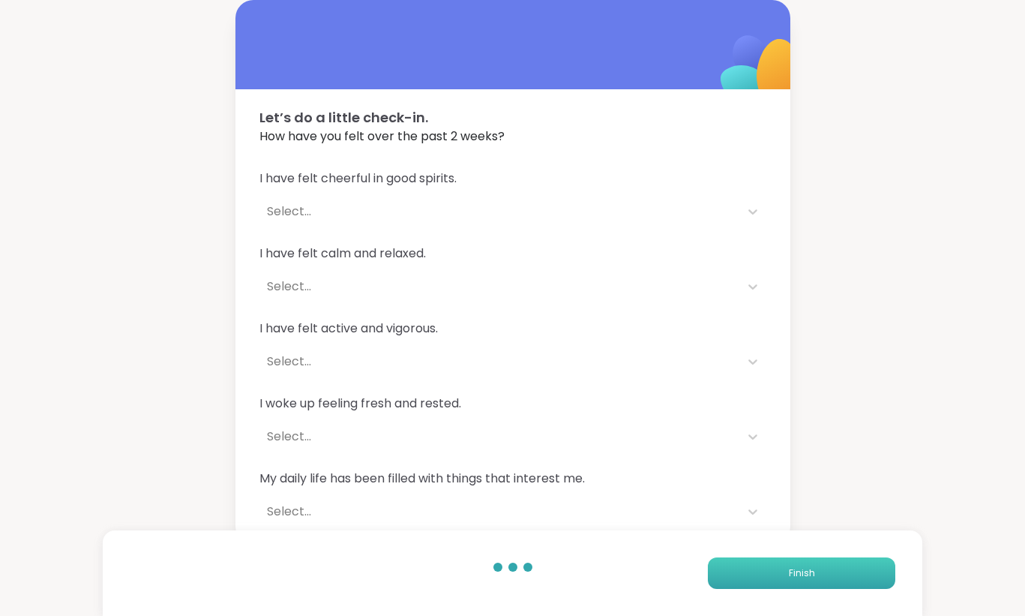
click at [805, 572] on span "Finish" at bounding box center [802, 572] width 26 height 13
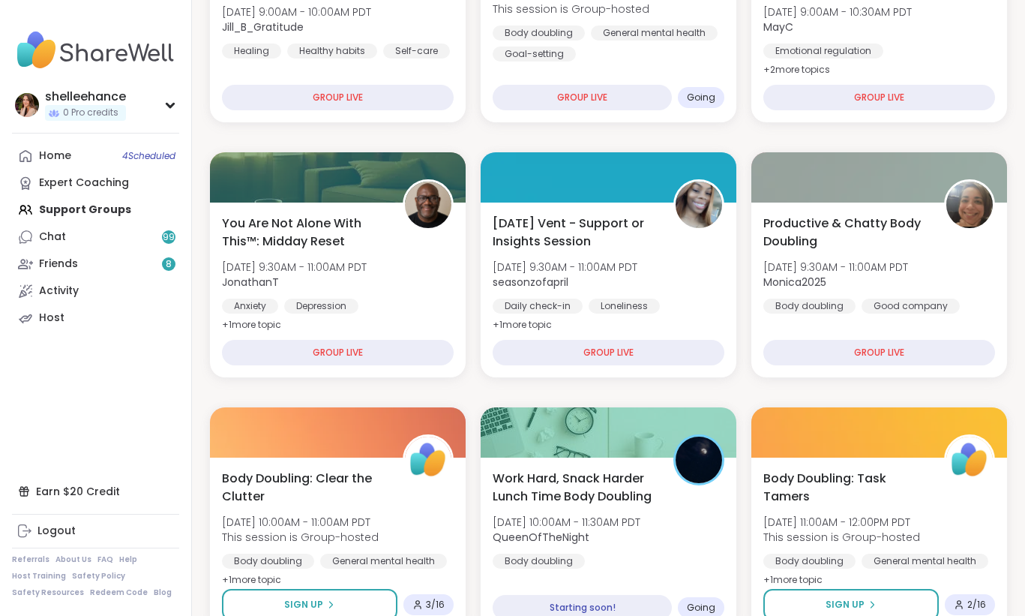
scroll to position [319, 0]
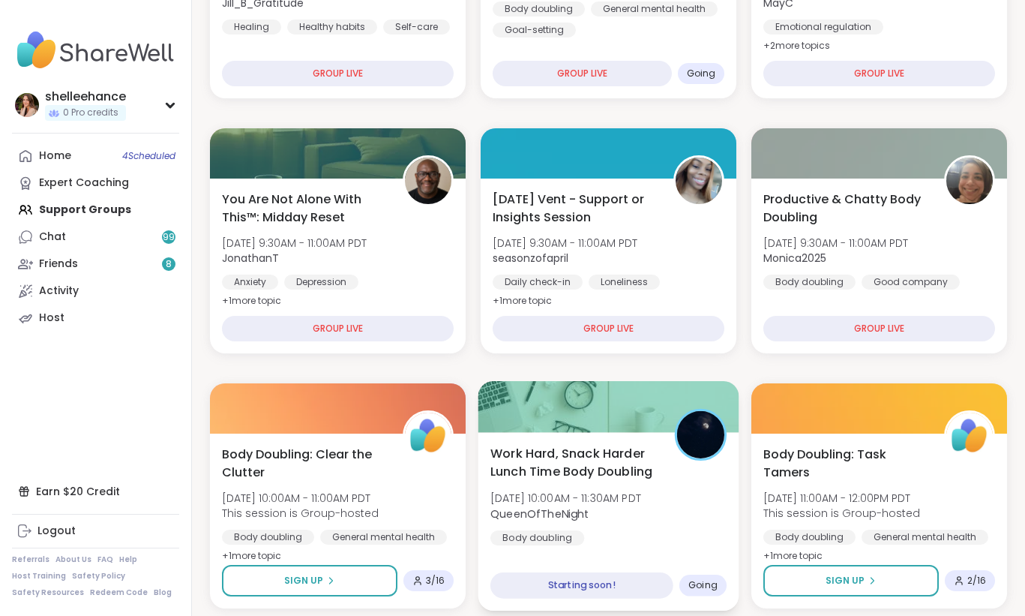
click at [724, 540] on div "Work Hard, Snack Harder Lunch Time Body Doubling Sat, Oct 11 | 10:00AM - 11:30A…" at bounding box center [608, 494] width 236 height 101
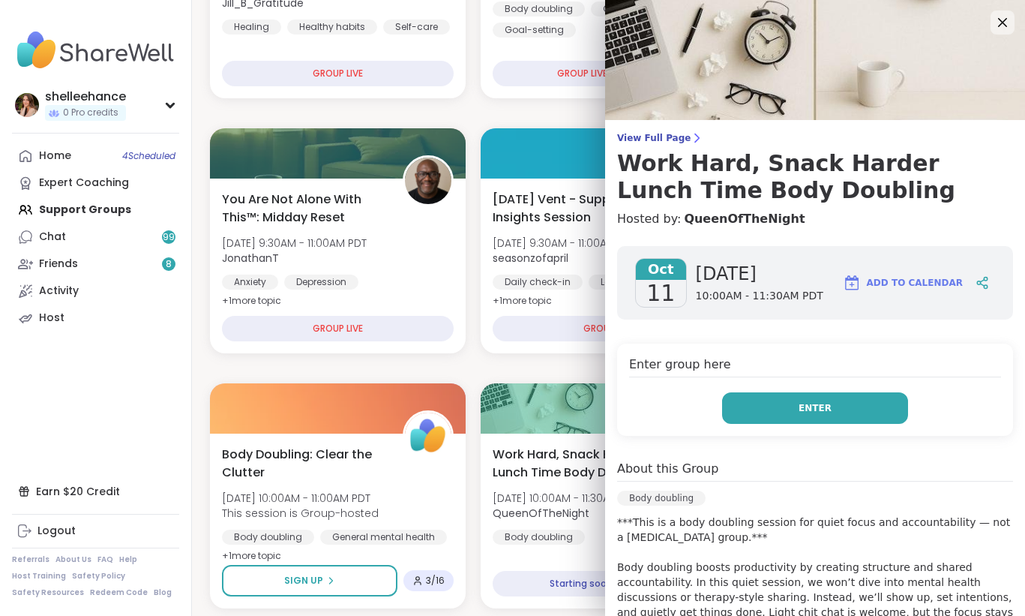
click at [772, 413] on button "Enter" at bounding box center [815, 407] width 186 height 31
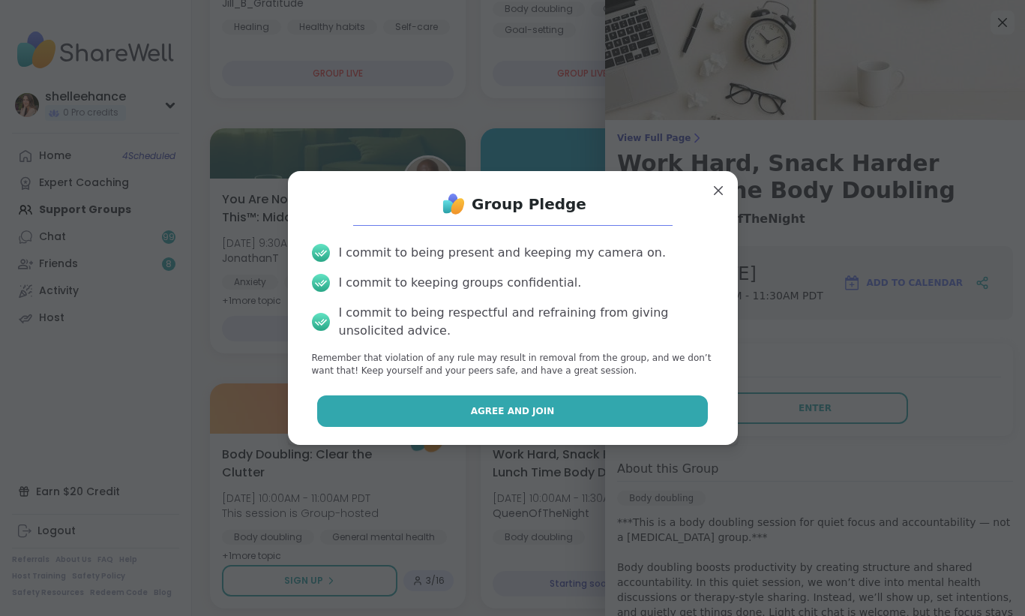
click at [453, 403] on button "Agree and Join" at bounding box center [512, 410] width 391 height 31
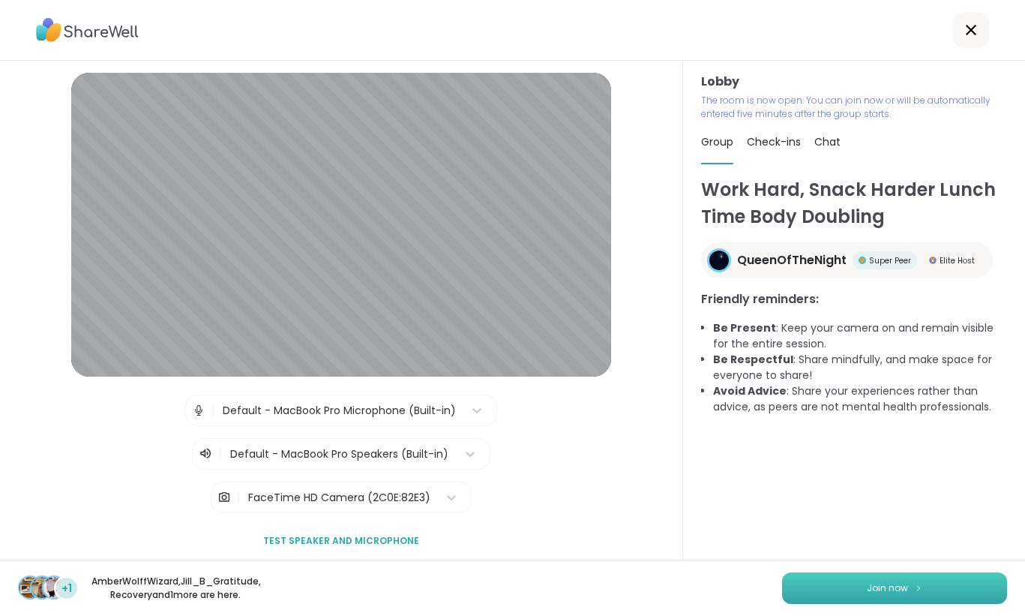
click at [877, 598] on button "Join now" at bounding box center [894, 587] width 225 height 31
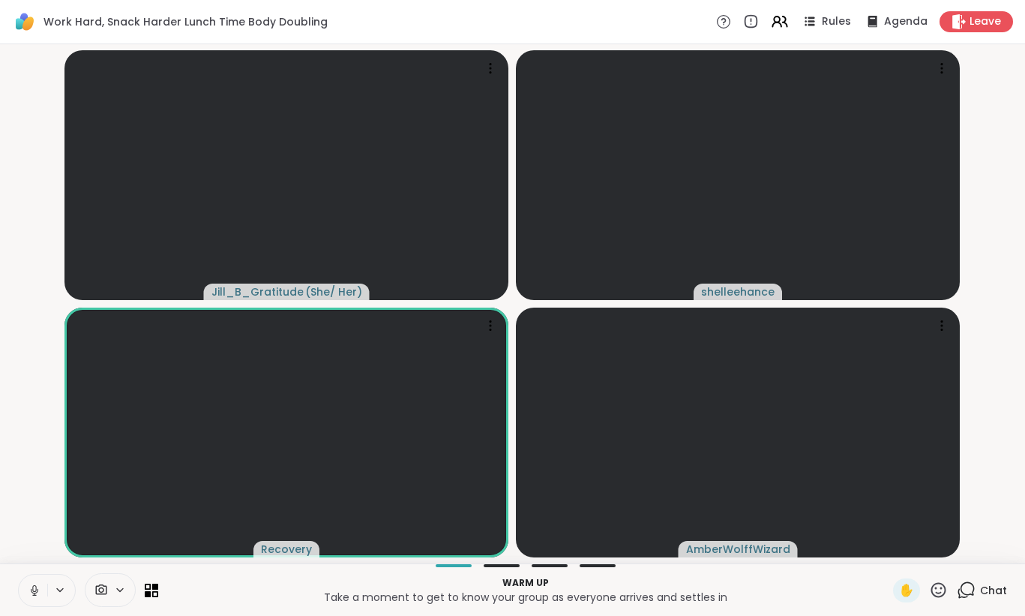
click at [25, 586] on button at bounding box center [33, 589] width 28 height 31
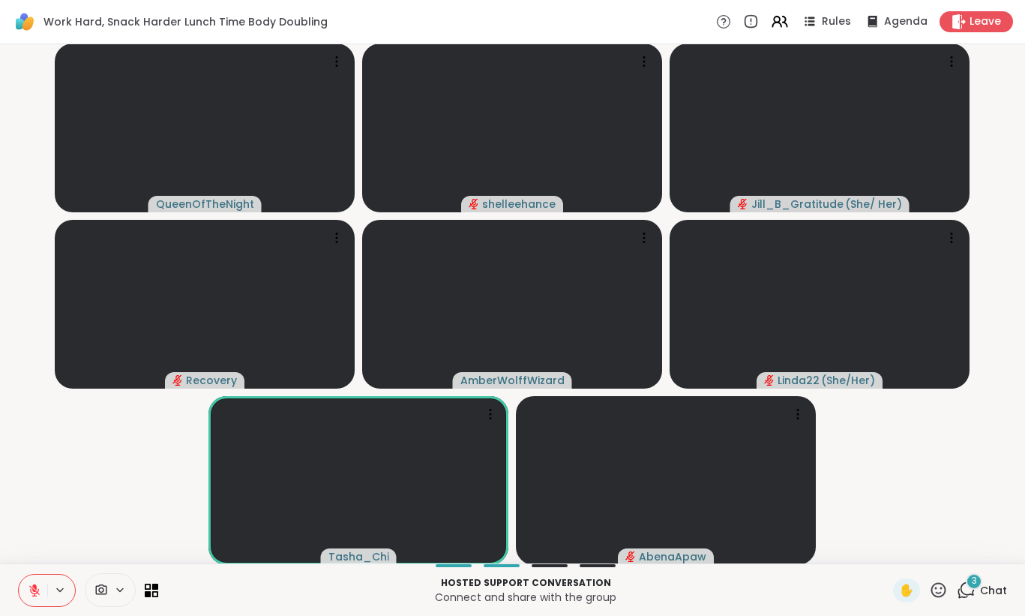
click at [31, 594] on icon at bounding box center [34, 589] width 13 height 13
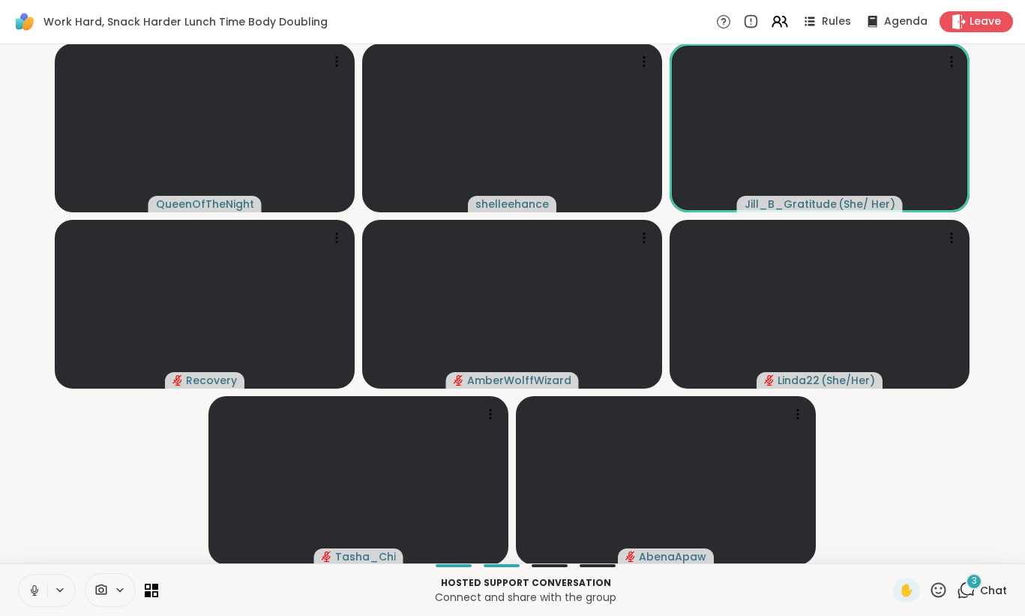
drag, startPoint x: 30, startPoint y: 595, endPoint x: 32, endPoint y: 553, distance: 42.1
click at [32, 553] on div "Work Hard, Snack Harder Lunch Time Body Doubling Rules Agenda Leave QueenOfTheN…" at bounding box center [512, 308] width 1025 height 616
drag, startPoint x: 28, startPoint y: 595, endPoint x: 22, endPoint y: 531, distance: 64.8
click at [22, 531] on div "Work Hard, Snack Harder Lunch Time Body Doubling Rules Agenda Leave QueenOfTheN…" at bounding box center [512, 308] width 1025 height 616
click at [36, 596] on icon at bounding box center [34, 589] width 13 height 13
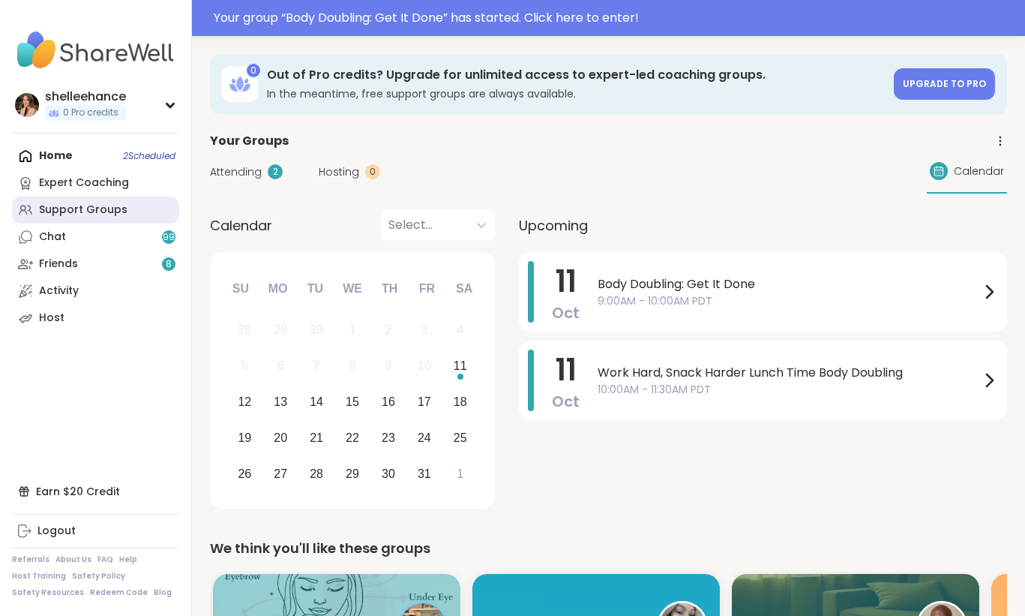
click at [157, 211] on link "Support Groups" at bounding box center [95, 209] width 167 height 27
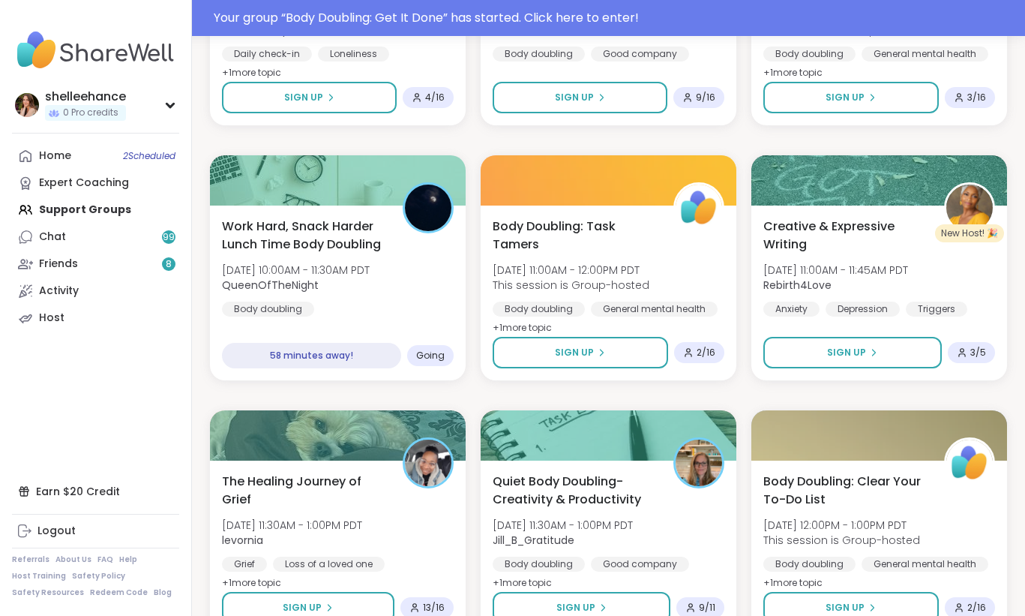
scroll to position [839, 0]
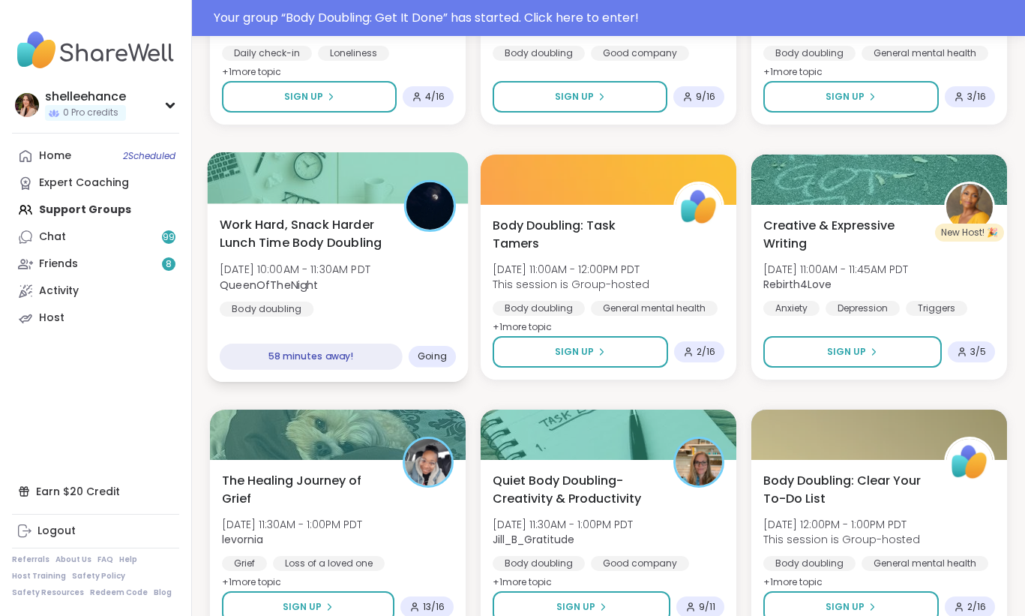
click at [443, 308] on div "Work Hard, Snack Harder Lunch Time Body Doubling Sat, Oct 11 | 10:00AM - 11:30A…" at bounding box center [338, 265] width 236 height 101
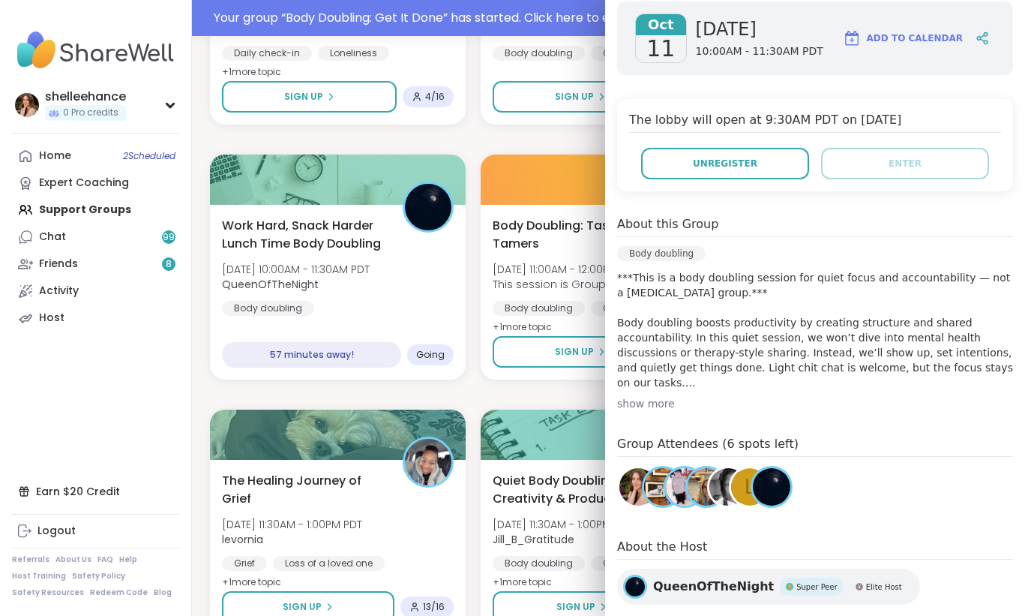
scroll to position [252, 0]
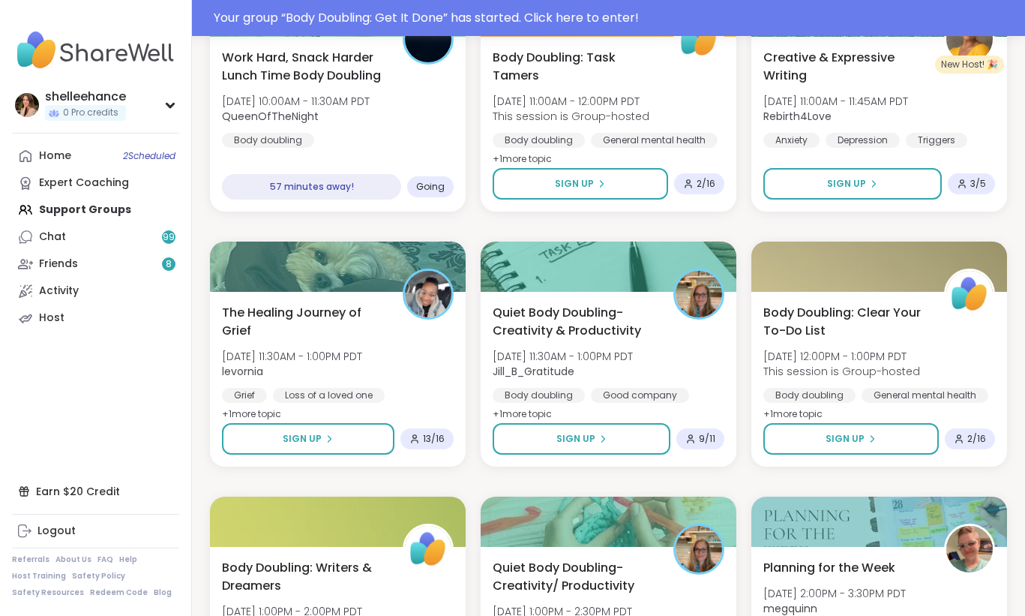
scroll to position [1010, 0]
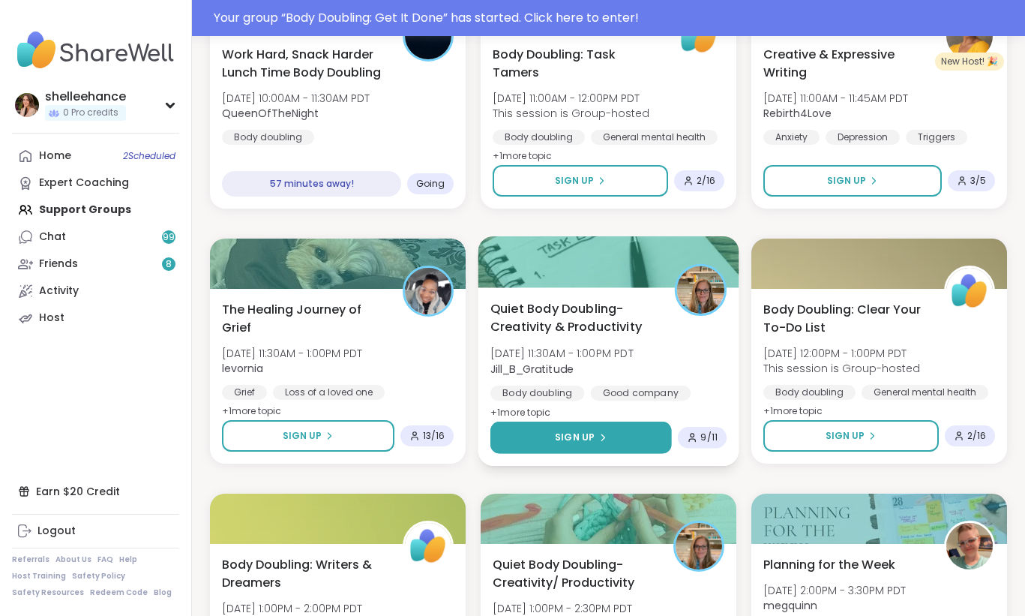
click at [526, 433] on button "Sign Up" at bounding box center [580, 437] width 181 height 32
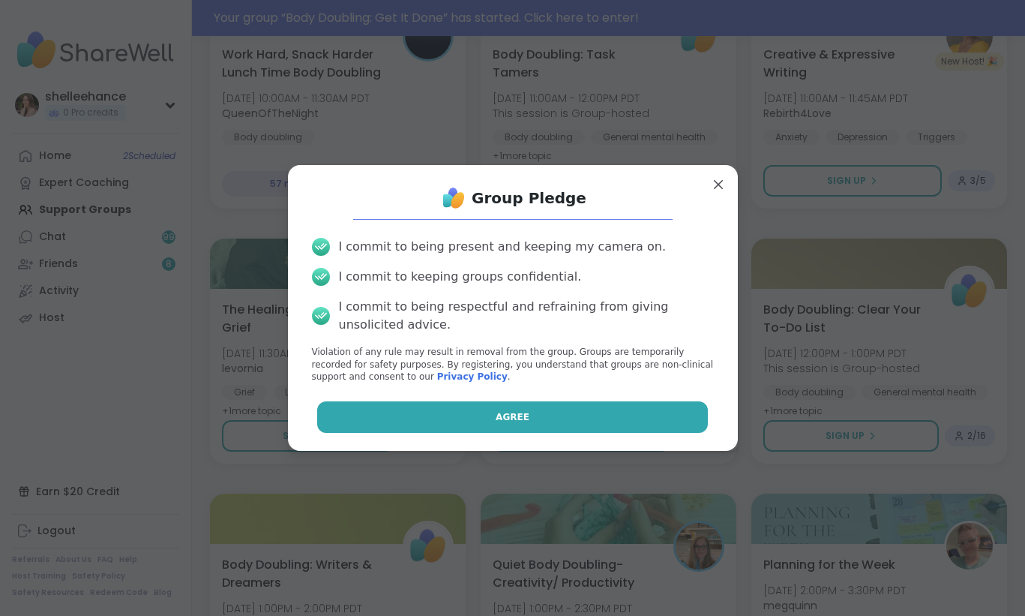
click at [440, 410] on button "Agree" at bounding box center [512, 416] width 391 height 31
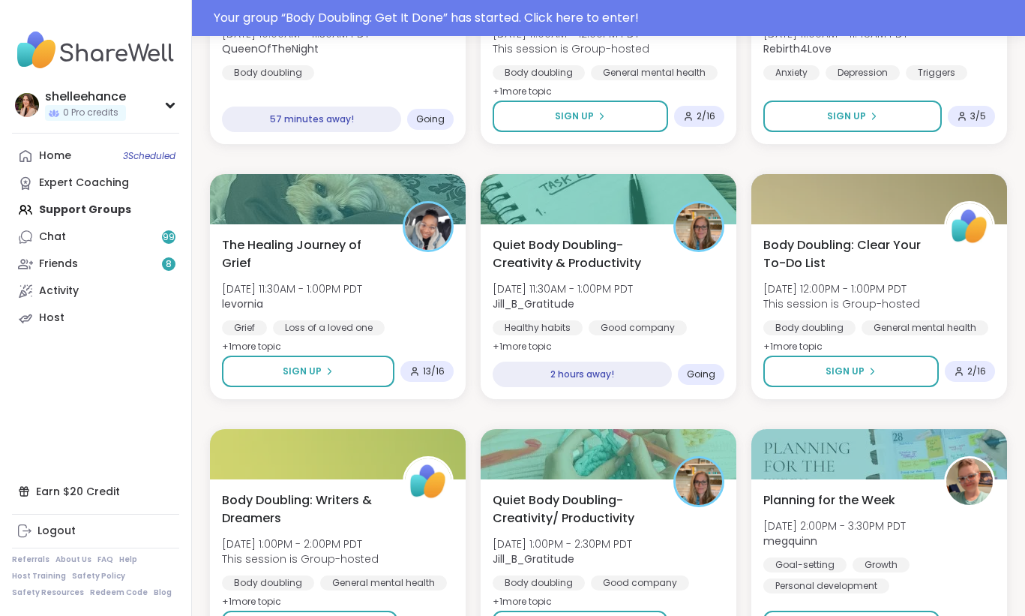
scroll to position [1294, 0]
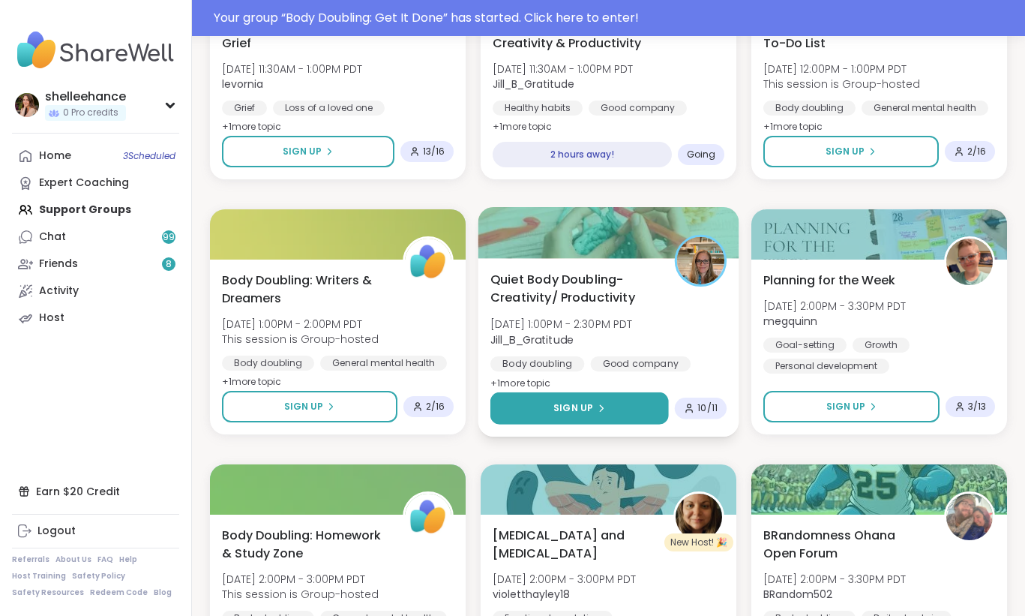
click at [525, 412] on button "Sign Up" at bounding box center [579, 408] width 178 height 32
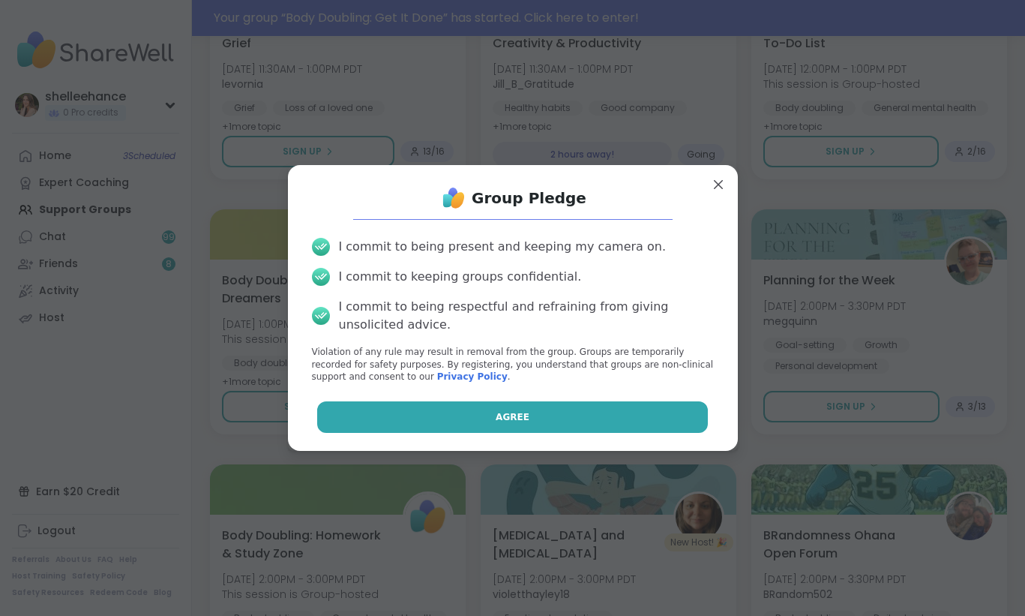
click at [455, 402] on button "Agree" at bounding box center [512, 416] width 391 height 31
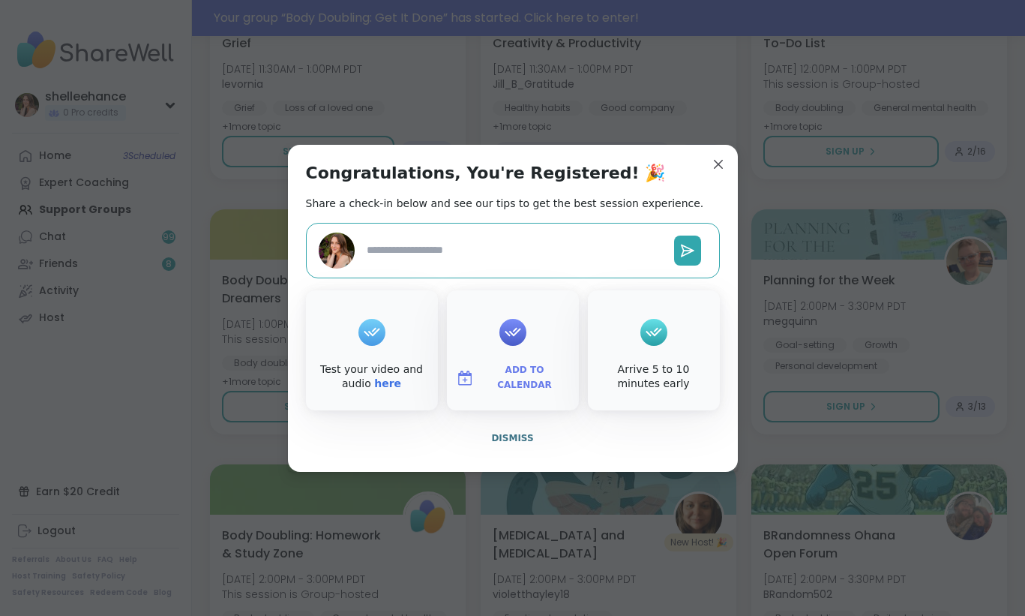
type textarea "*"
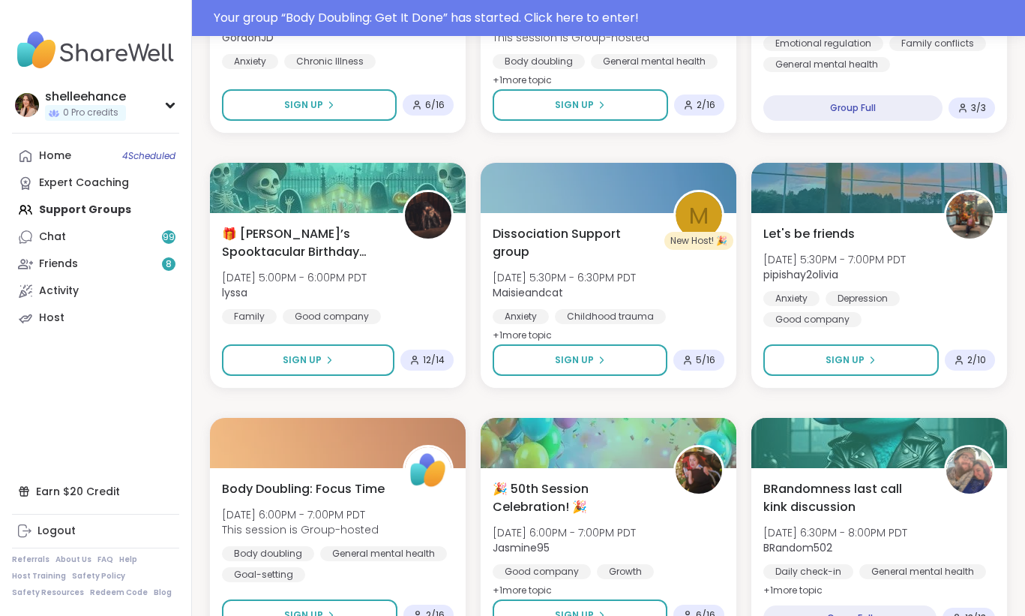
scroll to position [2704, 0]
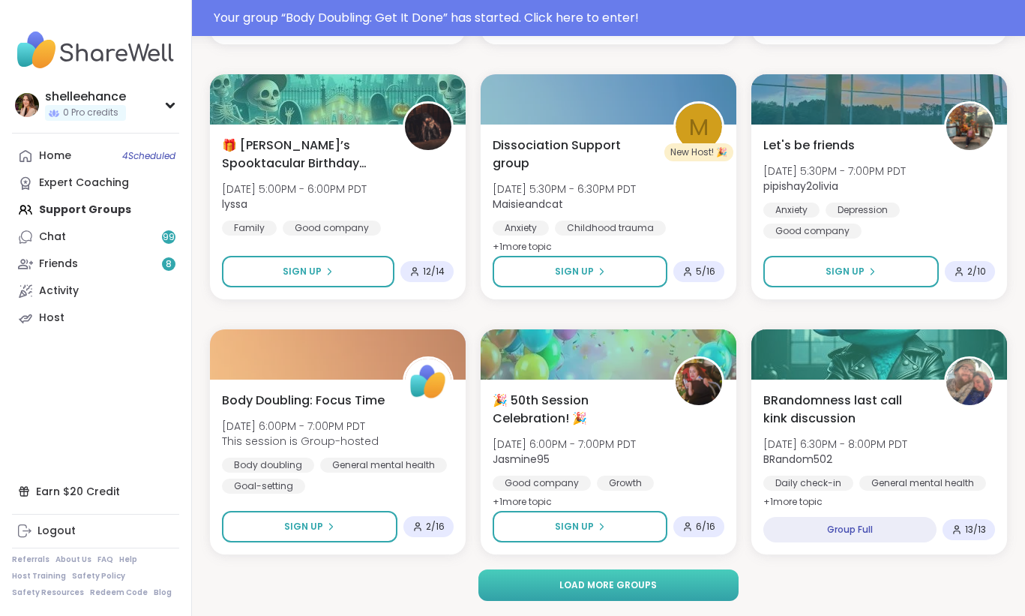
click at [712, 581] on button "Load more groups" at bounding box center [607, 584] width 259 height 31
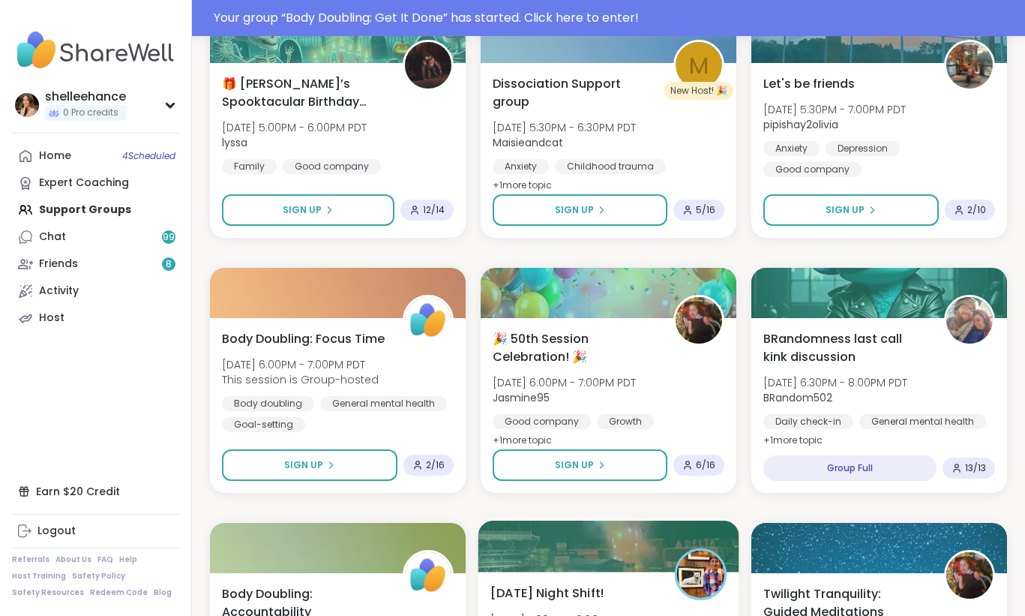
scroll to position [2494, 0]
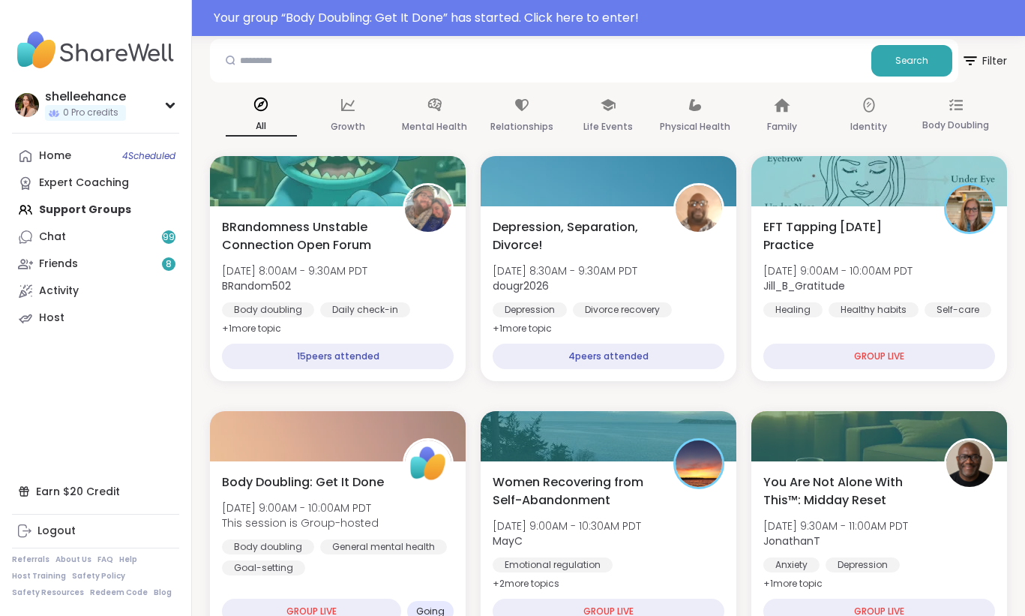
scroll to position [850, 0]
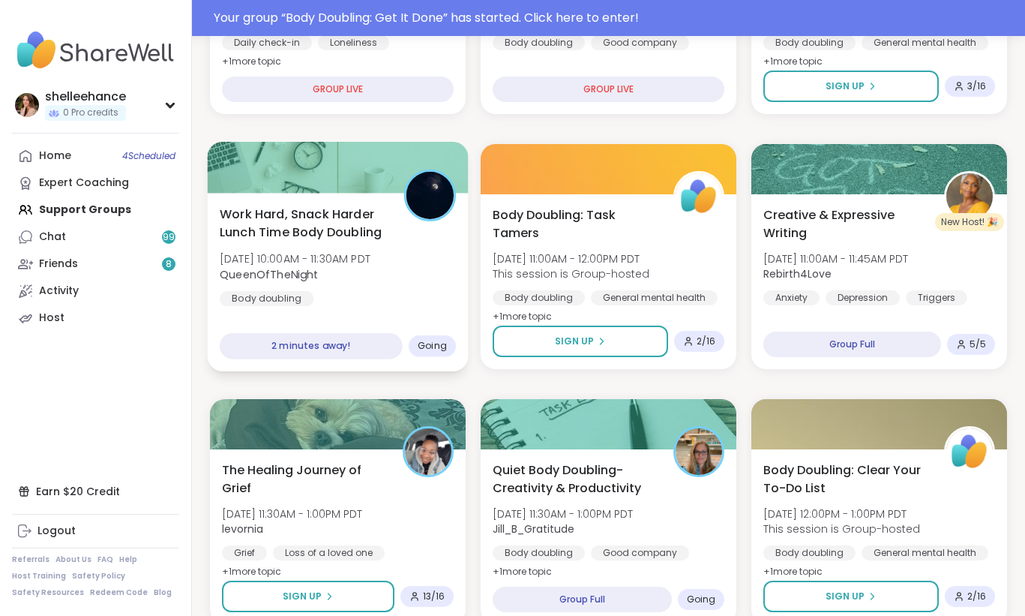
click at [416, 274] on div "Work Hard, Snack Harder Lunch Time Body Doubling Sat, Oct 11 | 10:00AM - 11:30A…" at bounding box center [338, 255] width 236 height 101
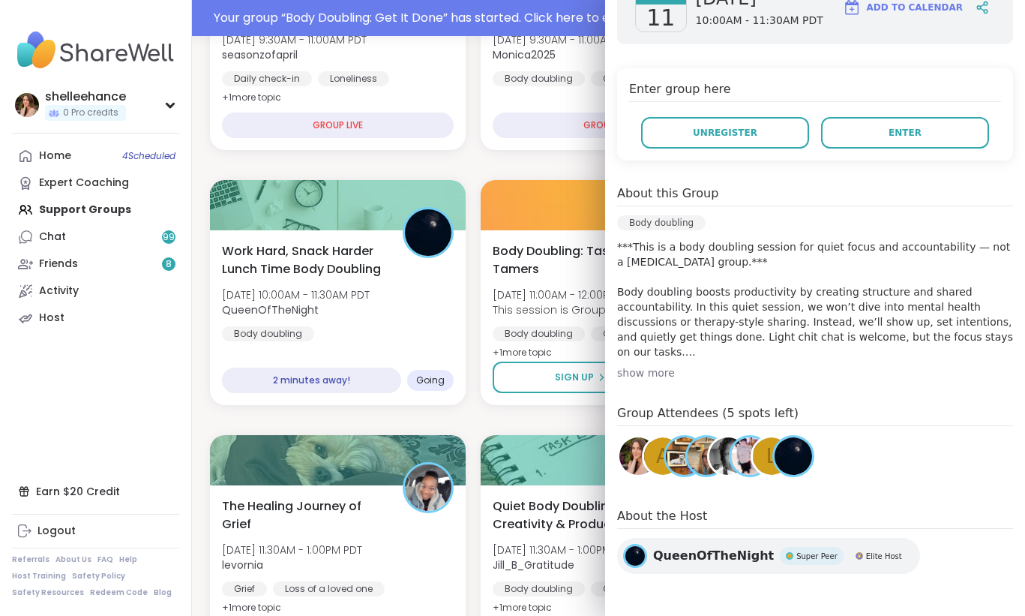
scroll to position [0, 0]
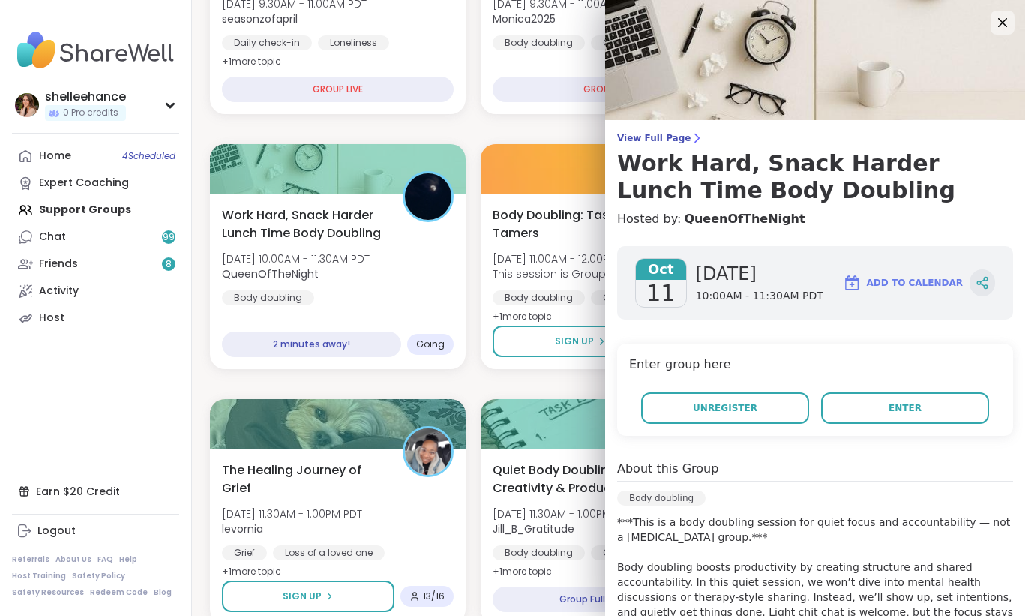
click at [981, 283] on icon at bounding box center [979, 283] width 4 height 4
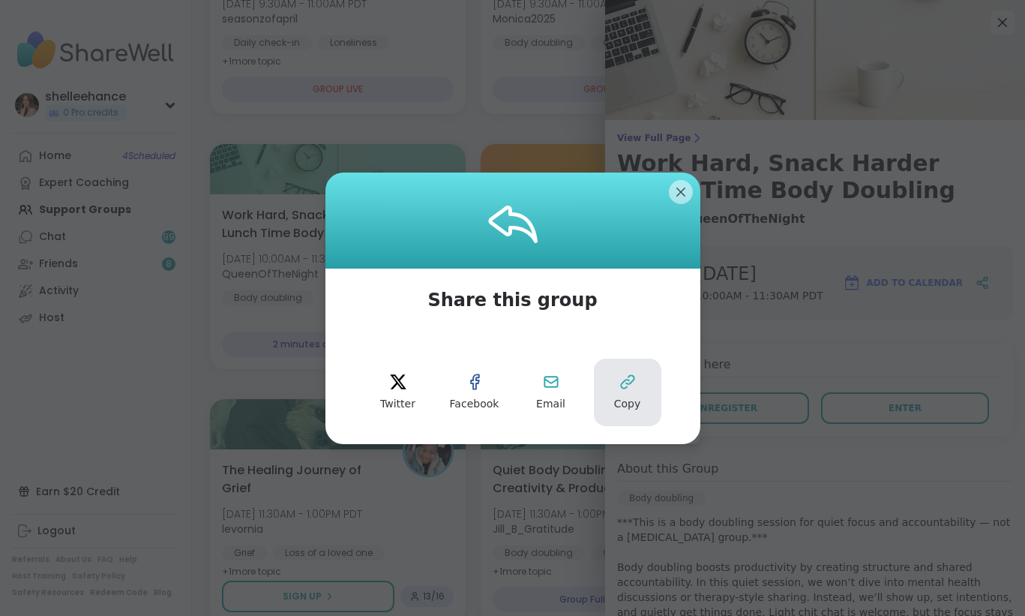
click at [608, 391] on button "Copy" at bounding box center [627, 391] width 67 height 67
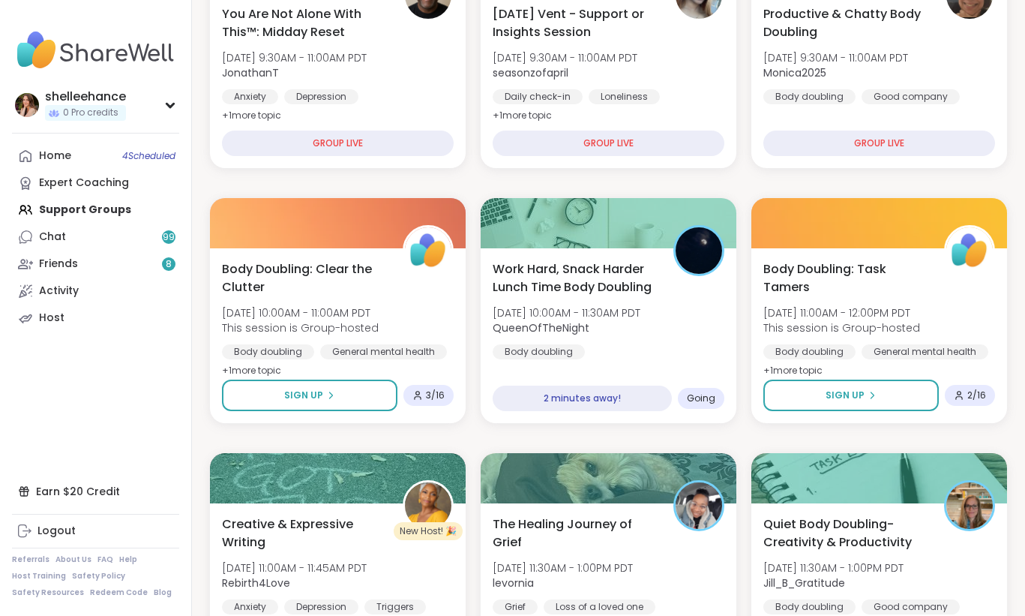
scroll to position [481, 0]
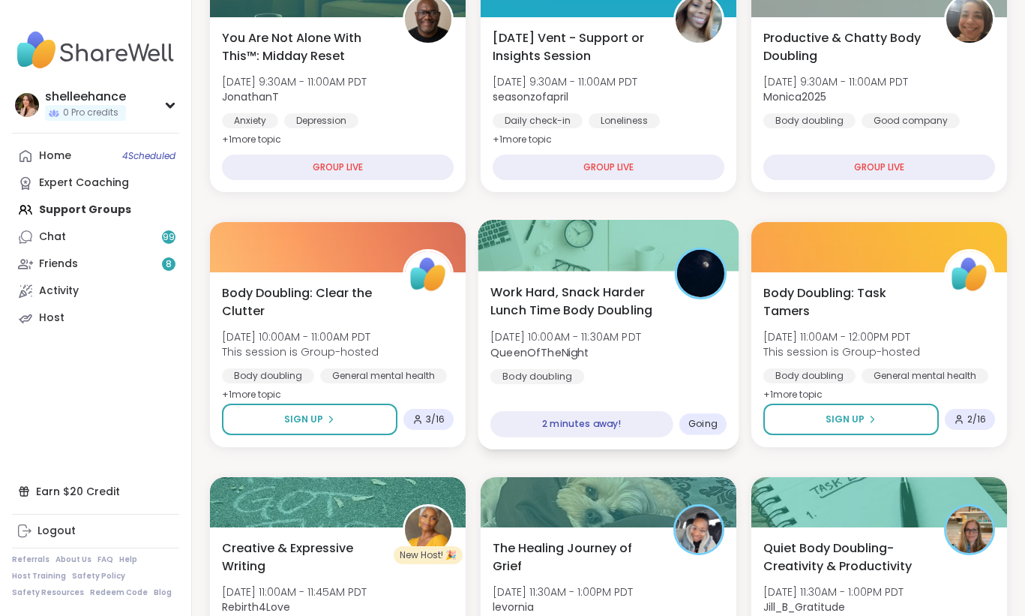
click at [669, 350] on div "Work Hard, Snack Harder Lunch Time Body Doubling Sat, Oct 11 | 10:00AM - 11:30A…" at bounding box center [608, 333] width 236 height 101
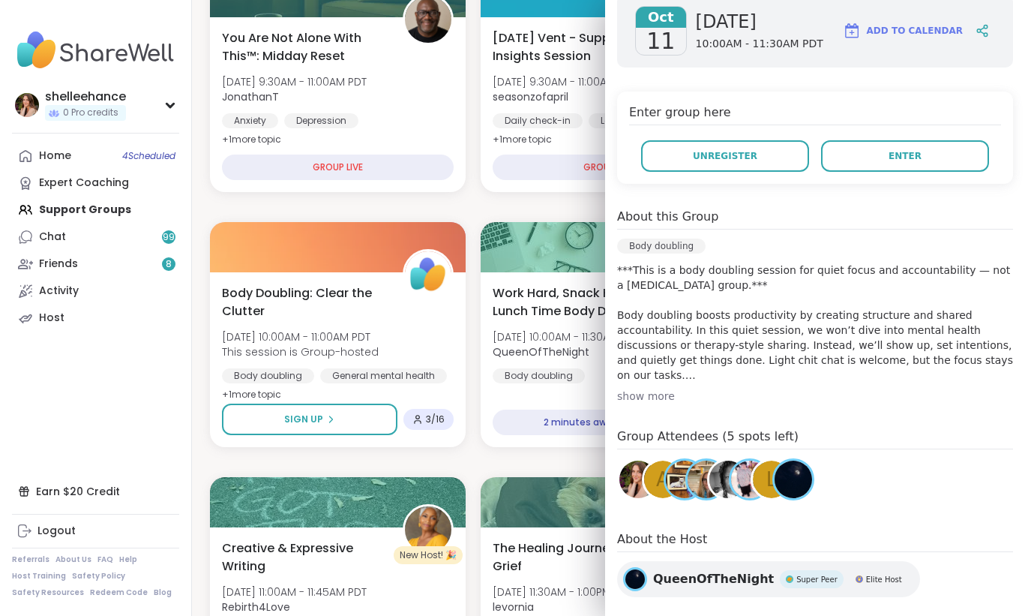
scroll to position [275, 0]
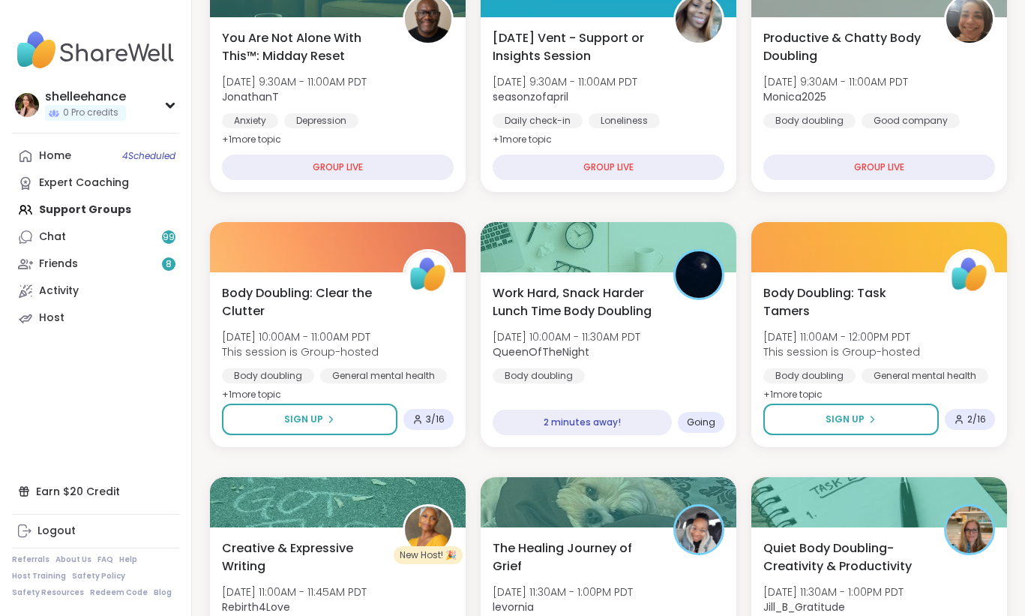
click at [631, 400] on div "Work Hard, Snack Harder Lunch Time Body Doubling Sat, Oct 11 | 10:00AM - 11:30A…" at bounding box center [608, 360] width 261 height 178
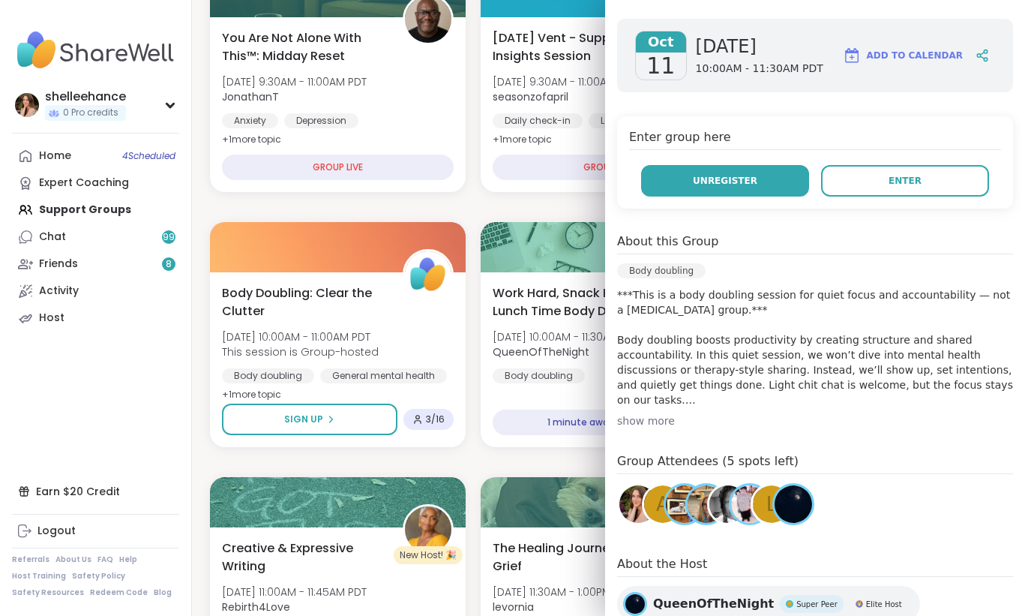
scroll to position [238, 0]
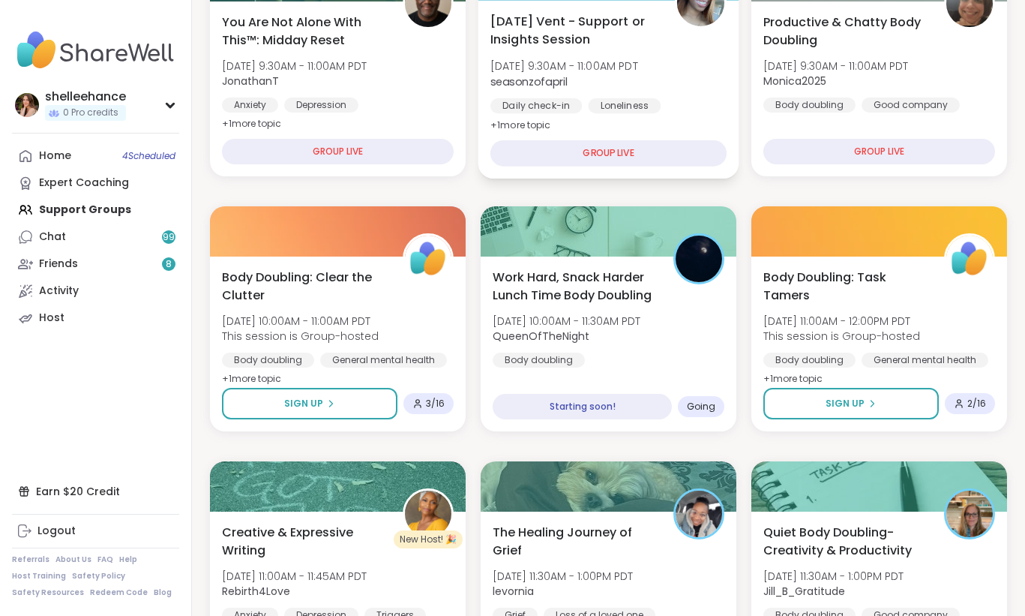
scroll to position [504, 0]
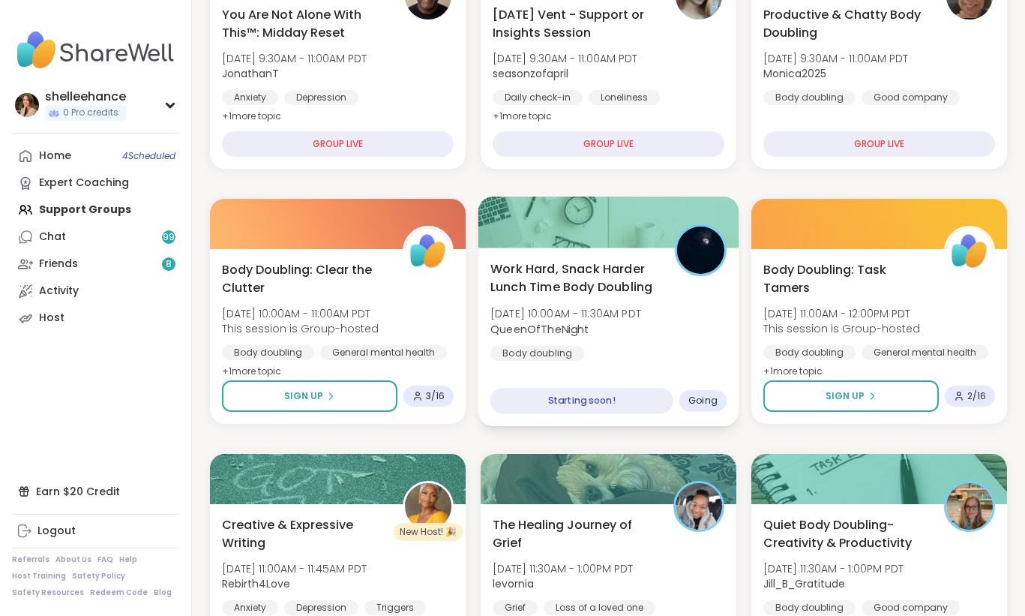
click at [683, 345] on div "Work Hard, Snack Harder Lunch Time Body Doubling Sat, Oct 11 | 10:00AM - 11:30A…" at bounding box center [608, 309] width 236 height 101
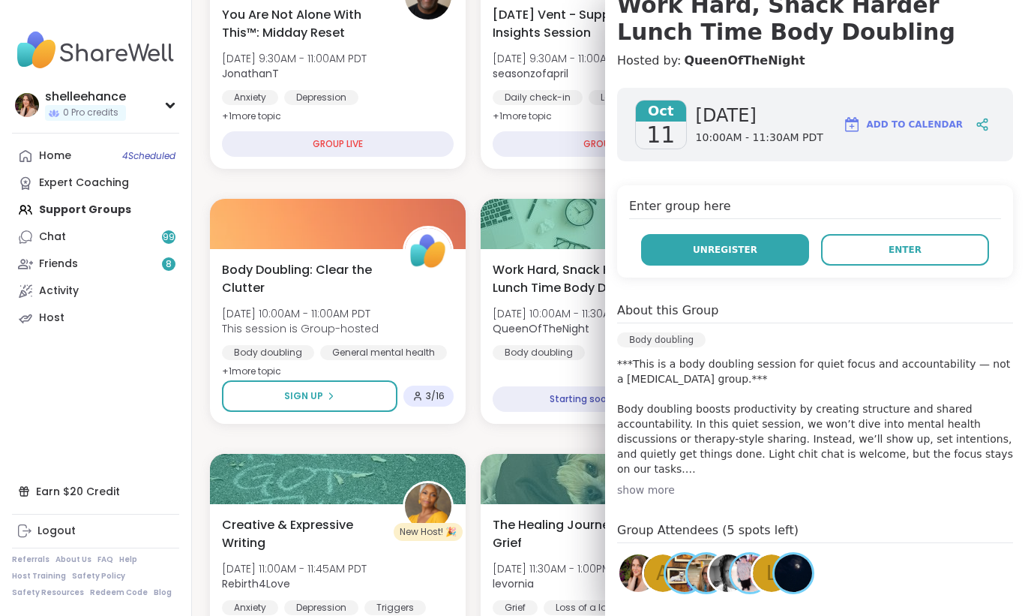
scroll to position [159, 0]
